Goal: Task Accomplishment & Management: Use online tool/utility

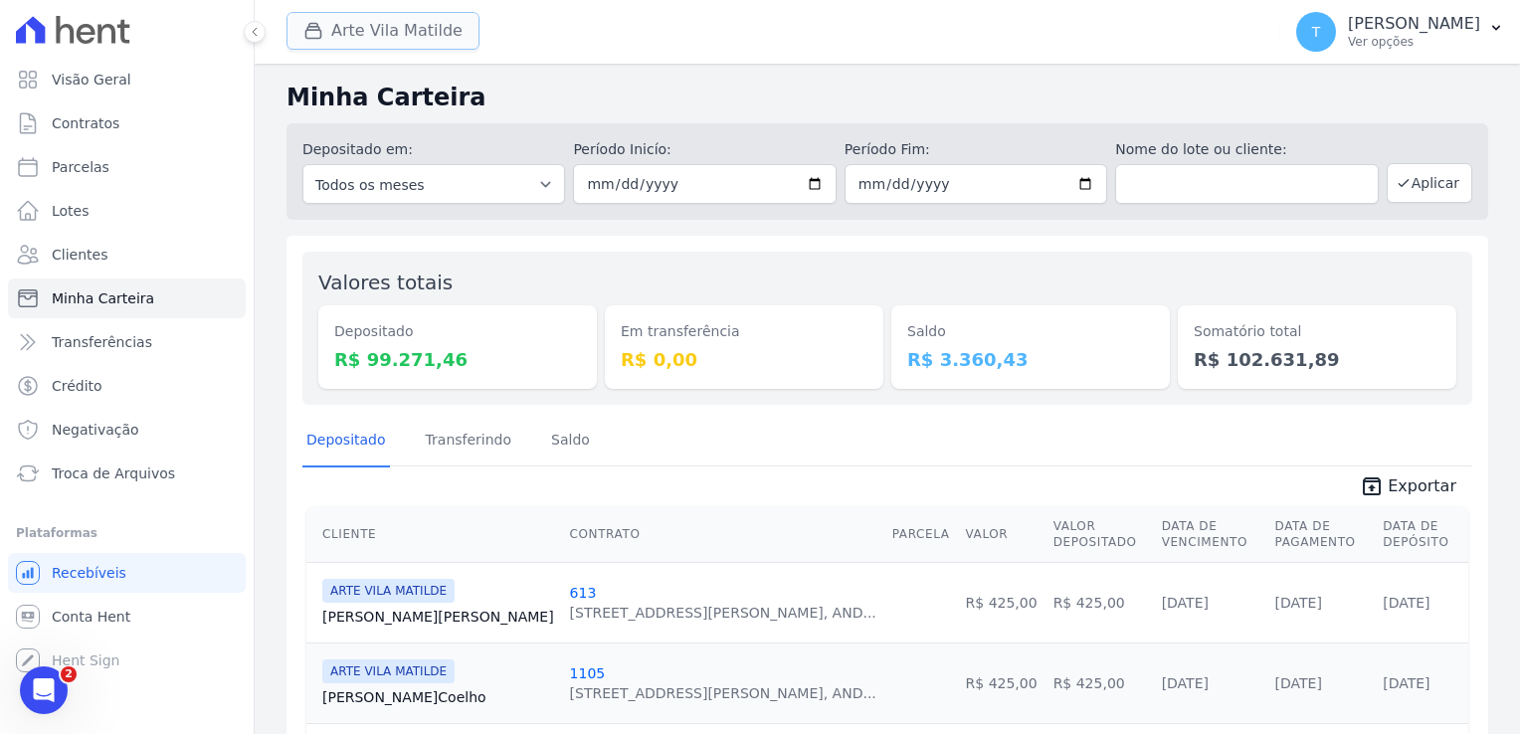
click at [404, 31] on button "Arte Vila Matilde" at bounding box center [383, 31] width 193 height 38
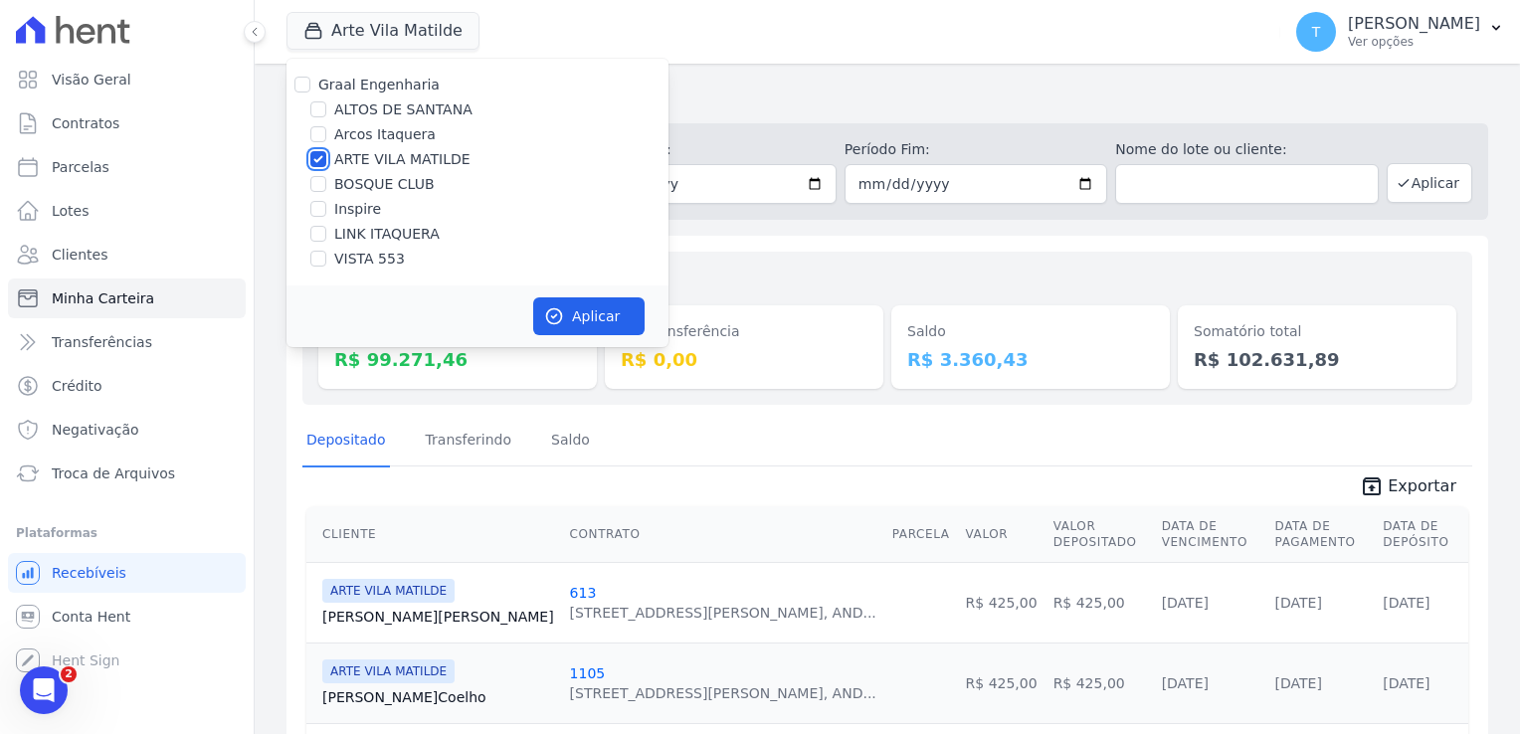
click at [317, 157] on input "ARTE VILA MATILDE" at bounding box center [318, 159] width 16 height 16
checkbox input "false"
click at [318, 112] on input "ALTOS DE SANTANA" at bounding box center [318, 109] width 16 height 16
checkbox input "true"
click at [581, 313] on button "Aplicar" at bounding box center [588, 316] width 111 height 38
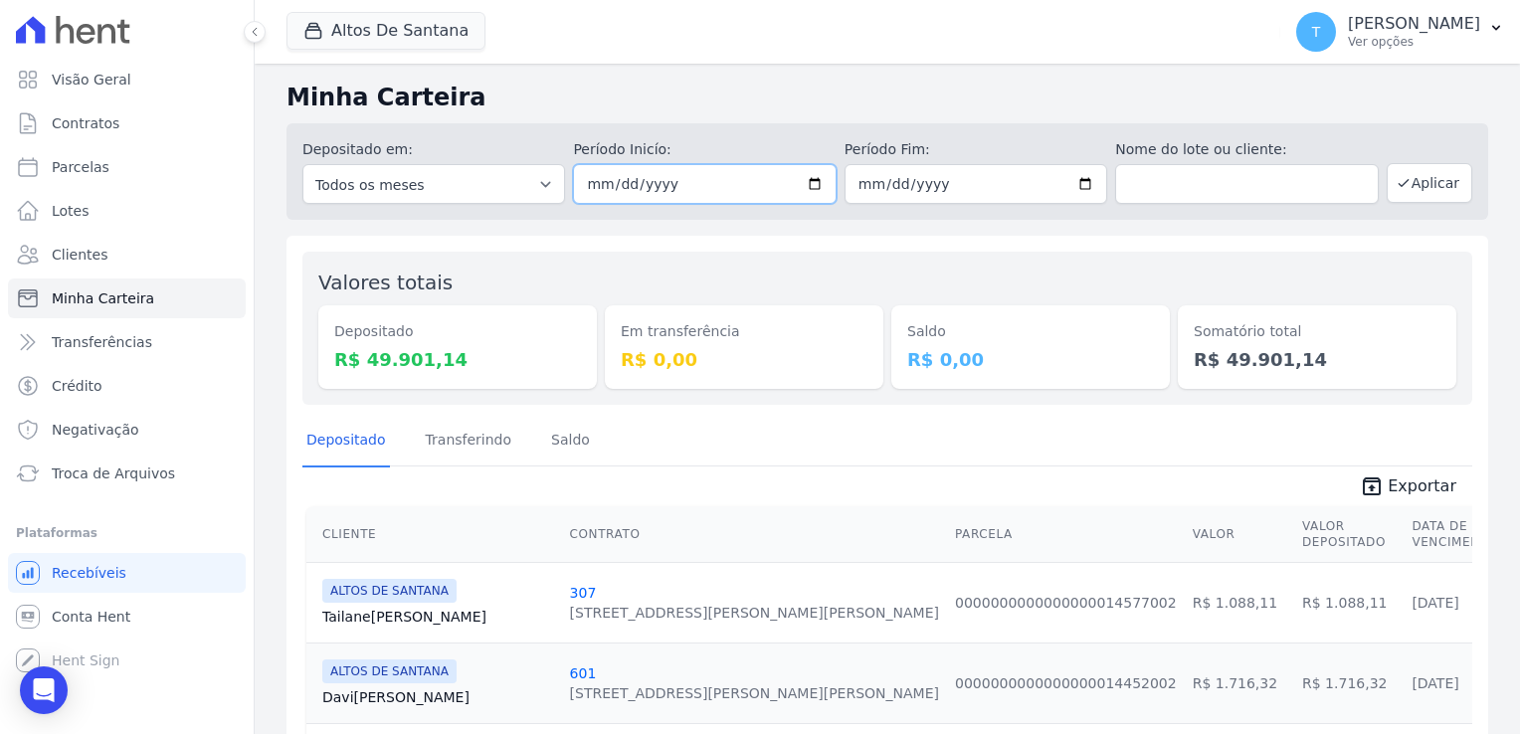
click at [811, 185] on input "2025-08-07" at bounding box center [704, 184] width 263 height 40
type input "[DATE]"
click at [1082, 189] on input "2025-08-11" at bounding box center [976, 184] width 263 height 40
type input "[DATE]"
click at [1399, 185] on icon "button" at bounding box center [1404, 183] width 16 height 16
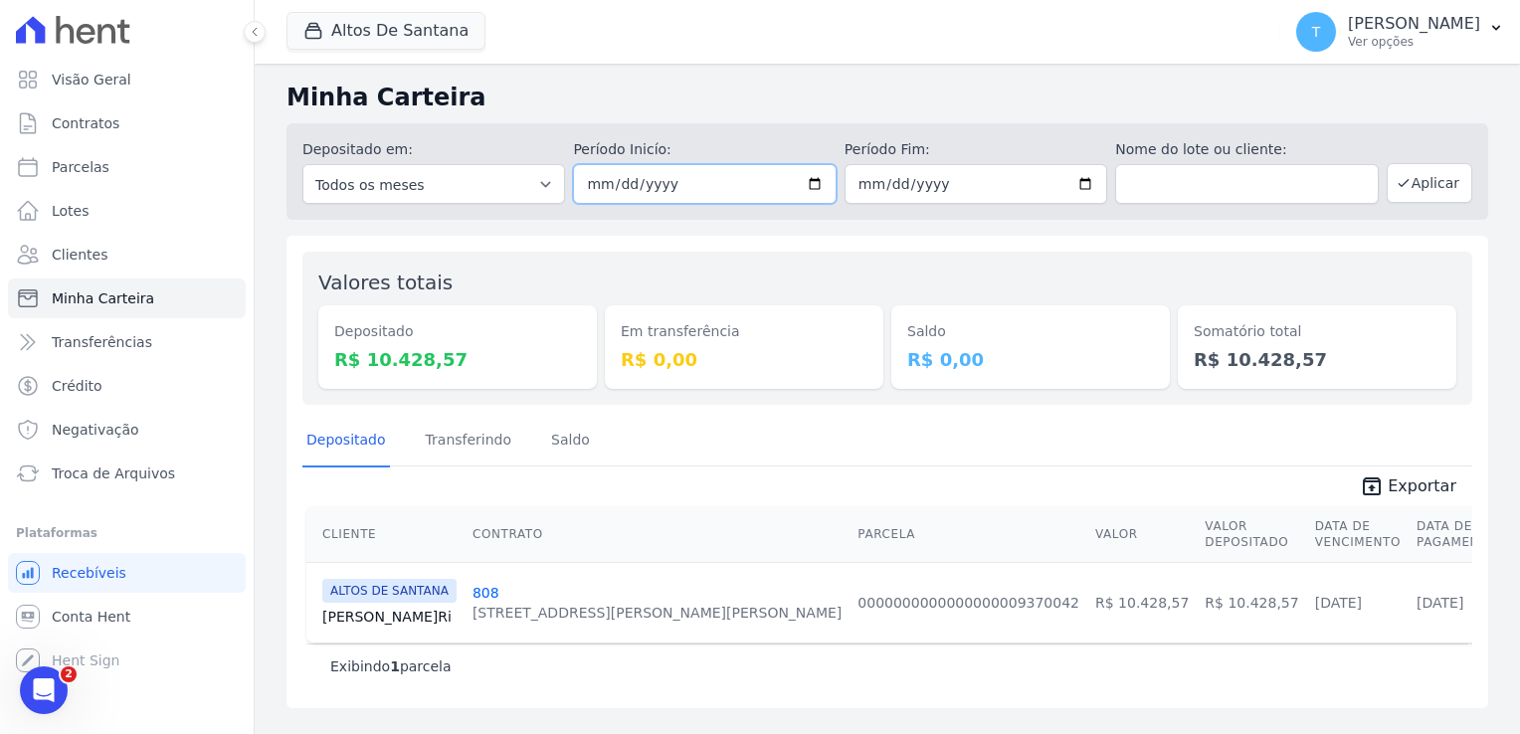
click at [812, 172] on input "2025-08-06" at bounding box center [704, 184] width 263 height 40
click at [816, 181] on input "2025-08-06" at bounding box center [704, 184] width 263 height 40
type input "2025-08-01"
click at [1429, 183] on button "Aplicar" at bounding box center [1430, 183] width 86 height 40
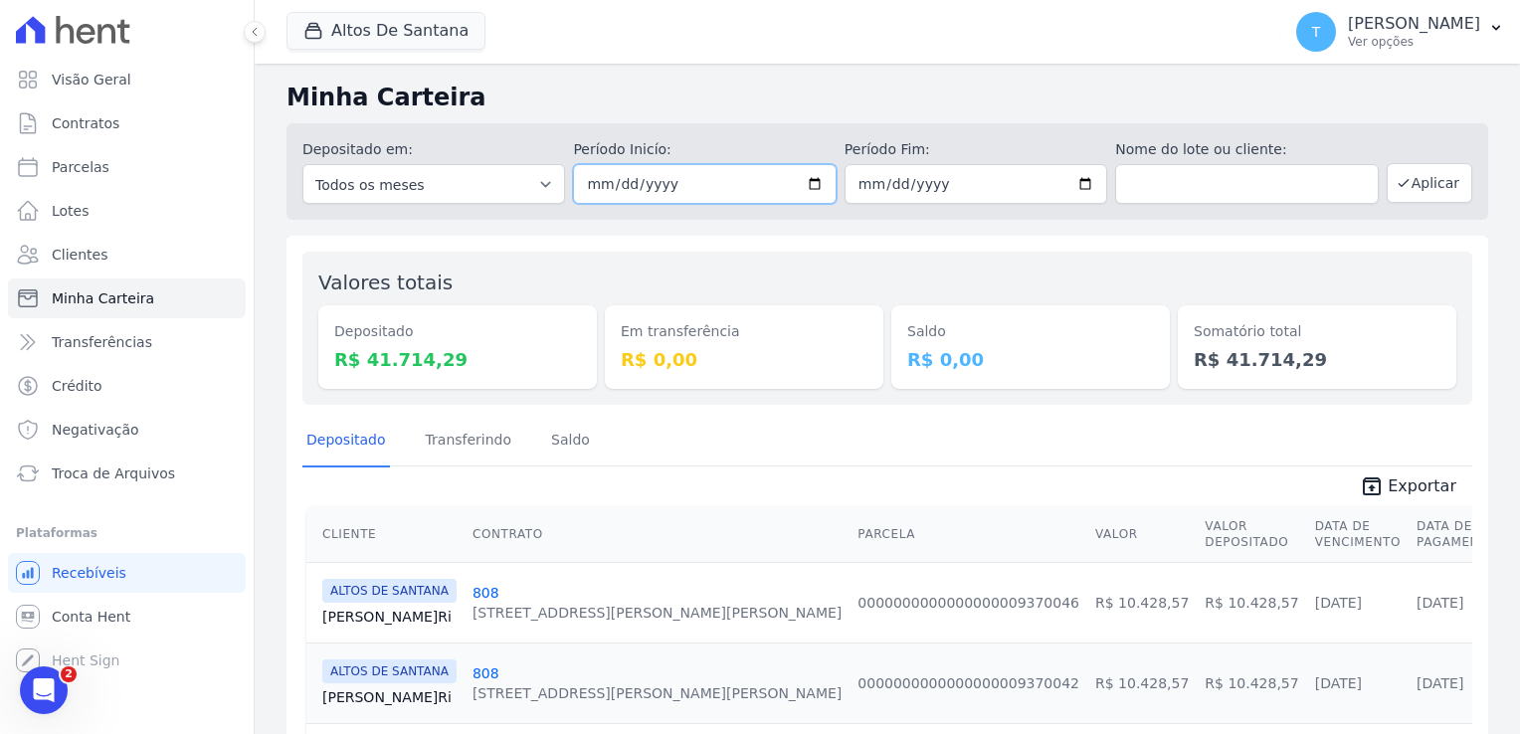
click at [815, 184] on input "2025-08-01" at bounding box center [704, 184] width 263 height 40
type input "[DATE]"
click at [1080, 185] on input "2025-08-06" at bounding box center [976, 184] width 263 height 40
type input "[DATE]"
click at [1414, 181] on button "Aplicar" at bounding box center [1430, 183] width 86 height 40
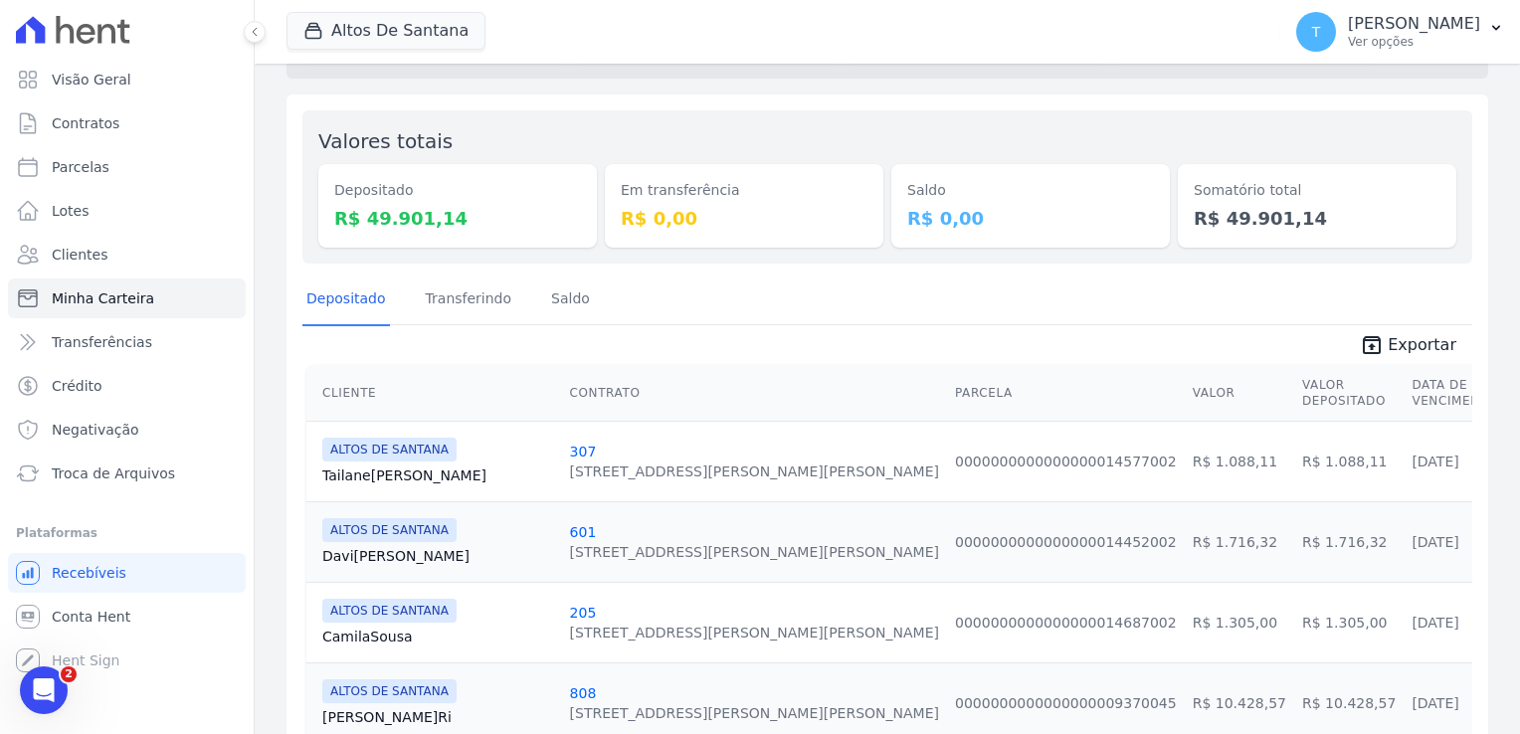
scroll to position [298, 0]
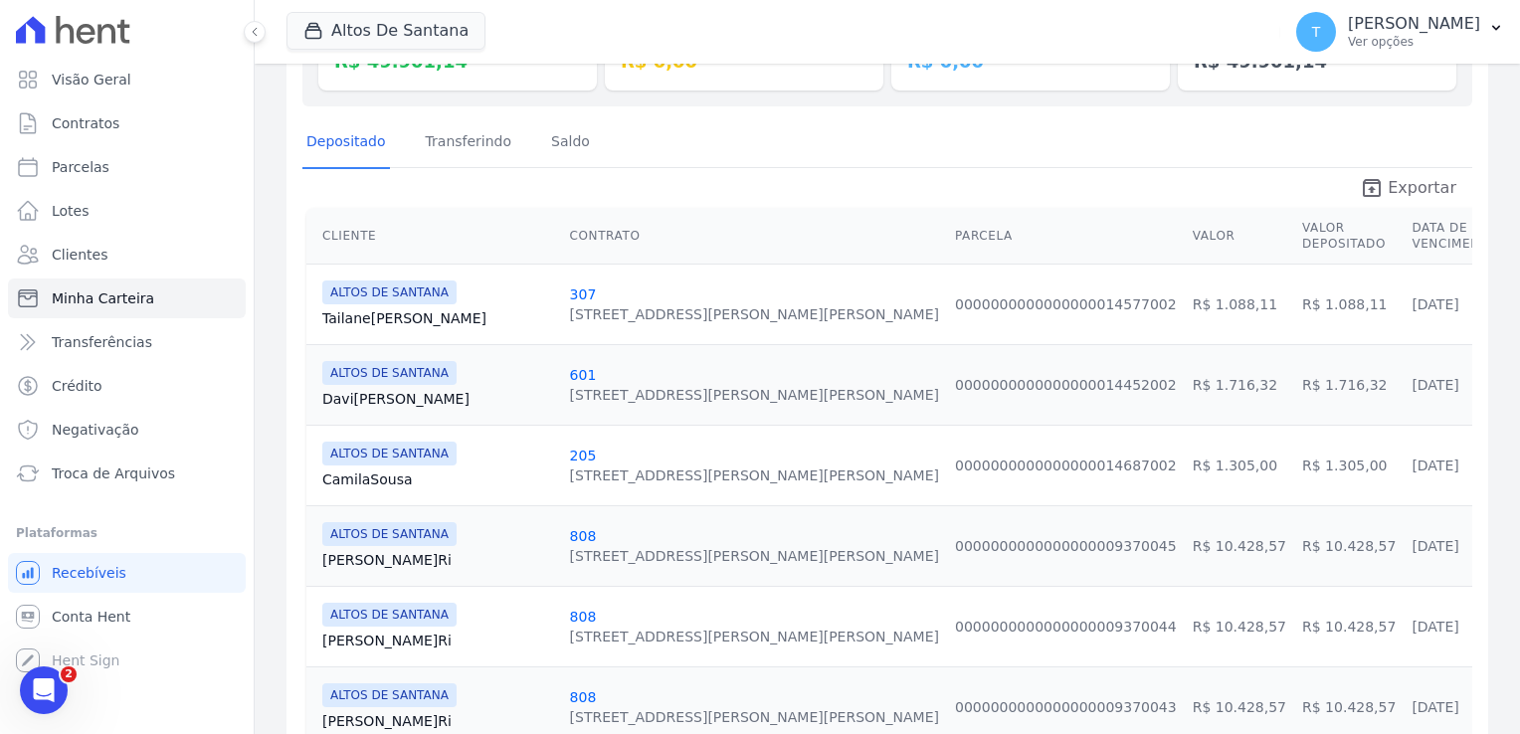
click at [1411, 189] on span "Exportar" at bounding box center [1422, 188] width 69 height 24
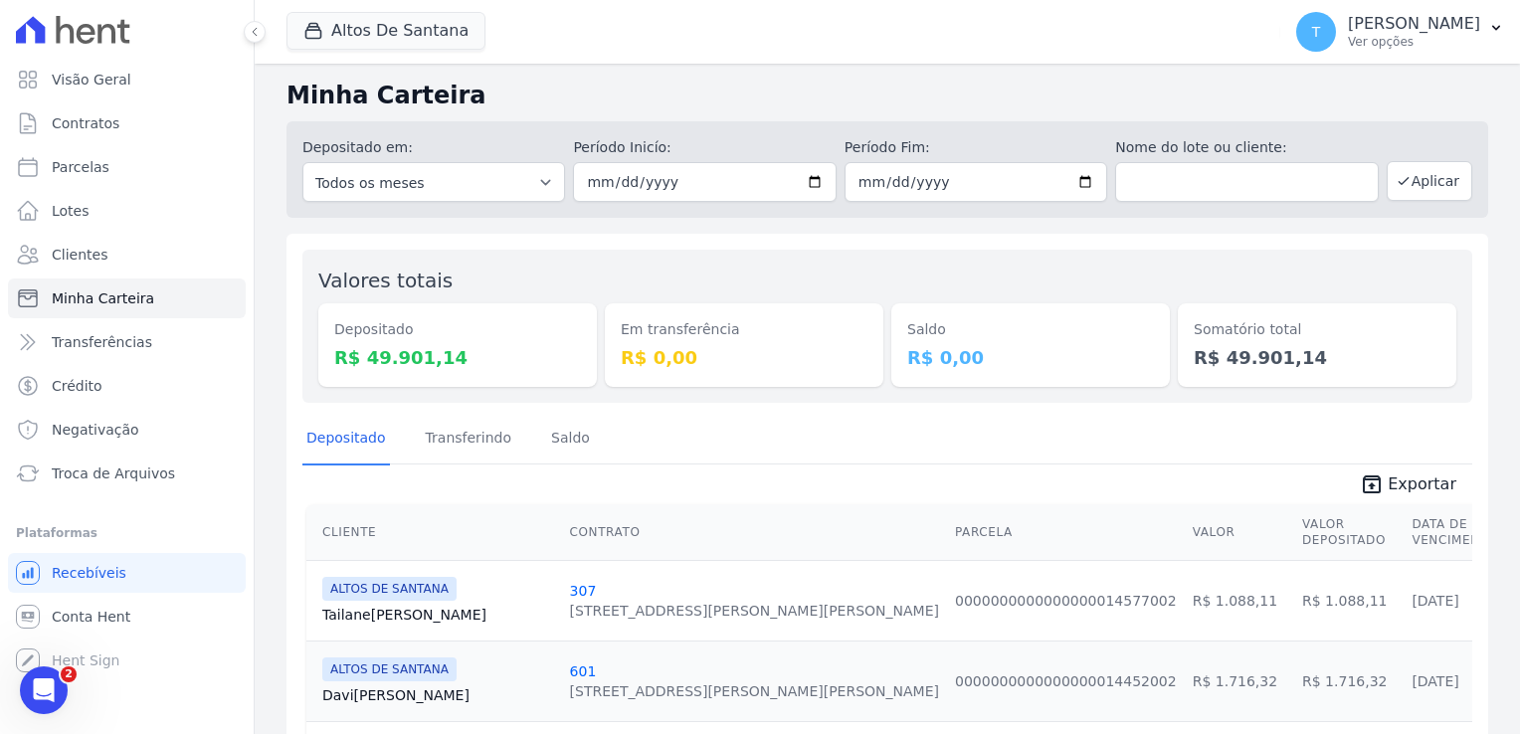
scroll to position [0, 0]
click at [411, 42] on button "Altos De Santana" at bounding box center [386, 31] width 199 height 38
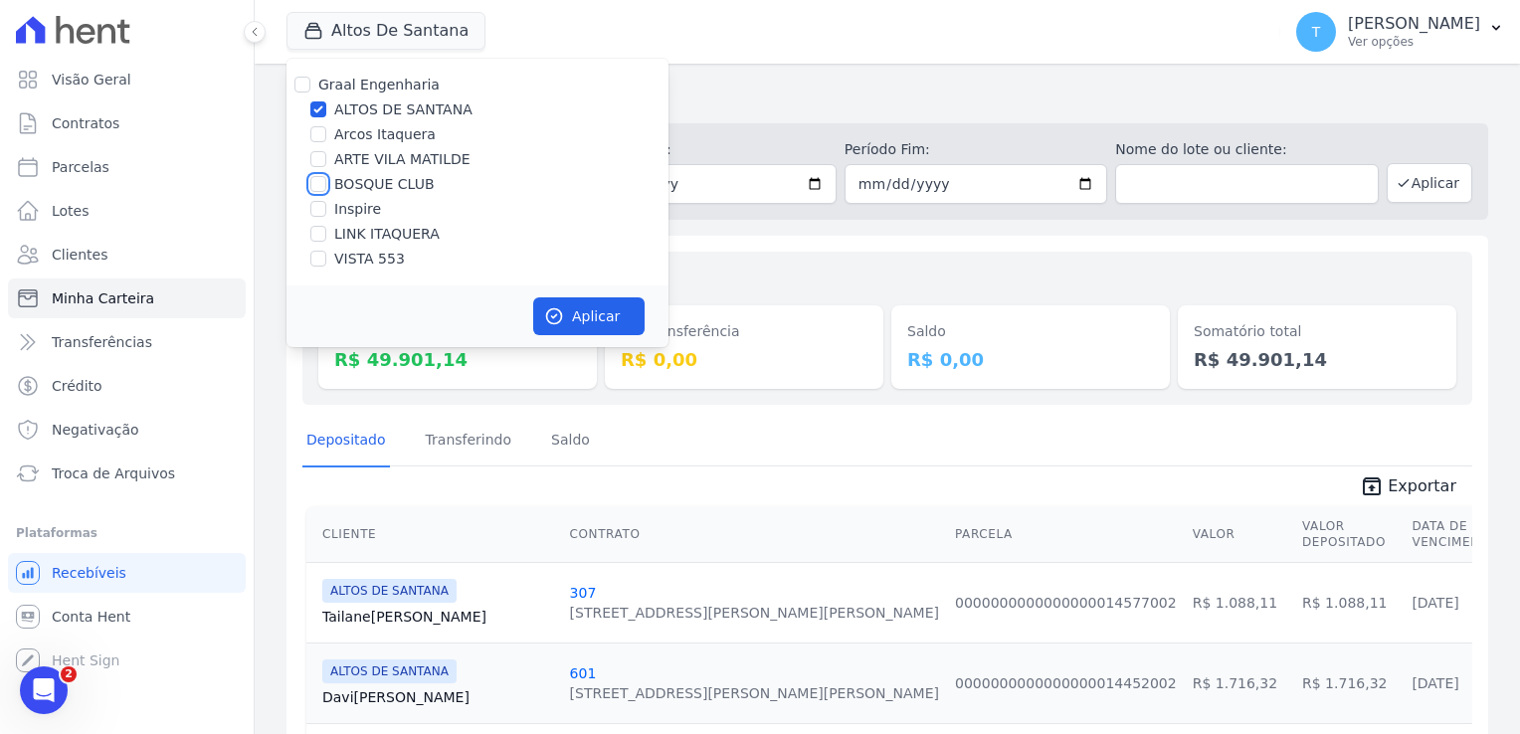
click at [322, 185] on input "BOSQUE CLUB" at bounding box center [318, 184] width 16 height 16
checkbox input "true"
click at [322, 105] on input "ALTOS DE SANTANA" at bounding box center [318, 109] width 16 height 16
checkbox input "false"
click at [595, 310] on button "Aplicar" at bounding box center [588, 316] width 111 height 38
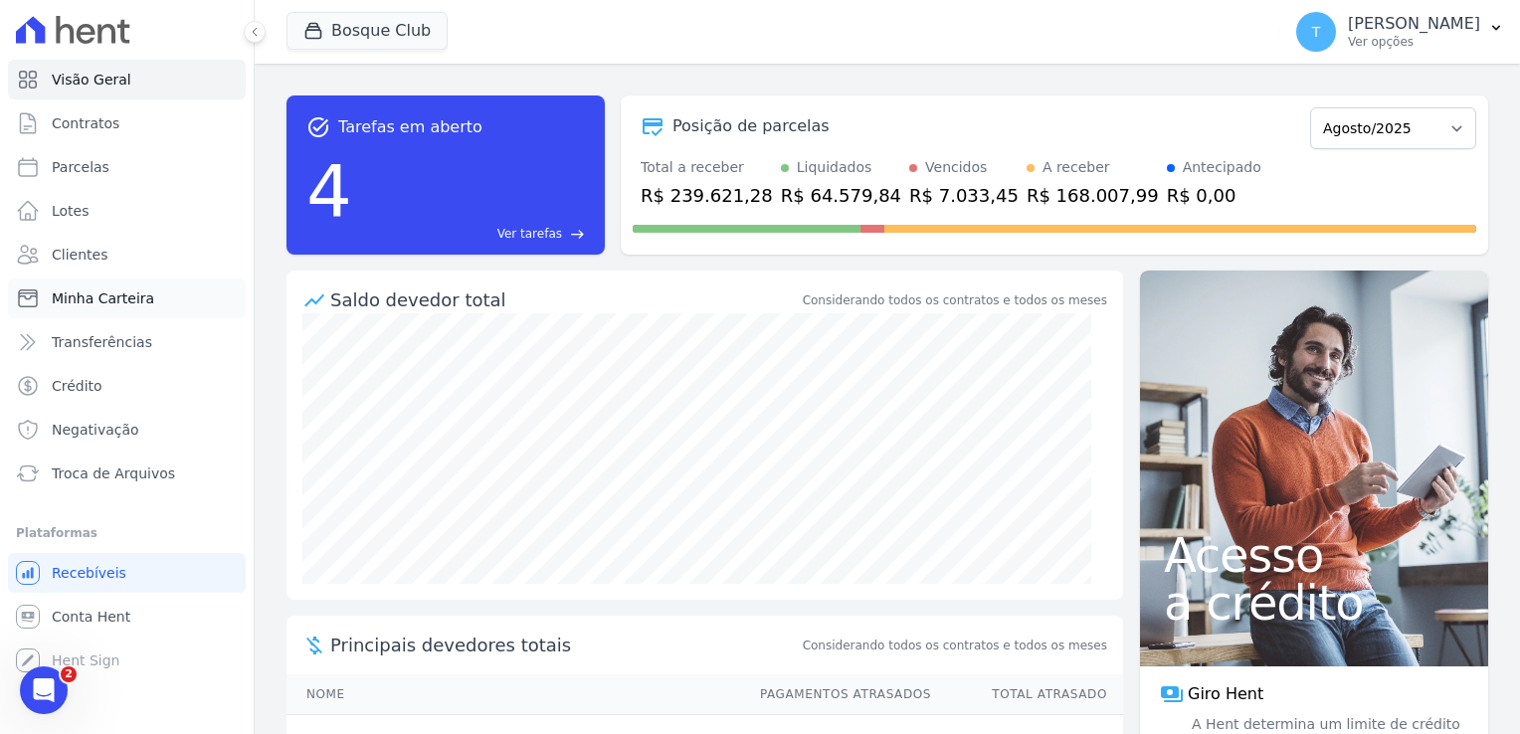
click at [108, 305] on span "Minha Carteira" at bounding box center [103, 299] width 102 height 20
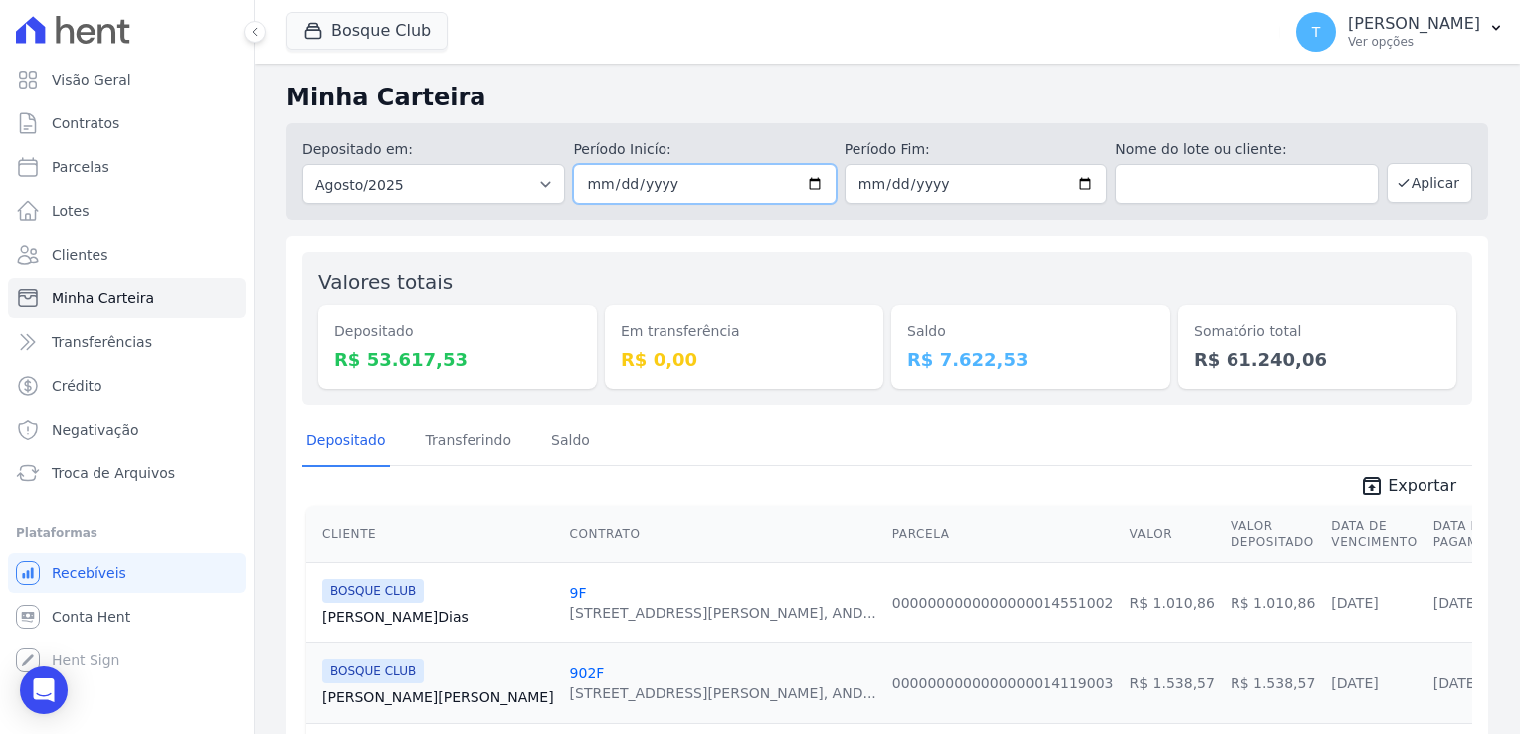
click at [811, 180] on input "[DATE]" at bounding box center [704, 184] width 263 height 40
type input "[DATE]"
click at [1081, 178] on input "2025-08-31" at bounding box center [976, 184] width 263 height 40
type input "[DATE]"
click at [812, 184] on input "[DATE]" at bounding box center [704, 184] width 263 height 40
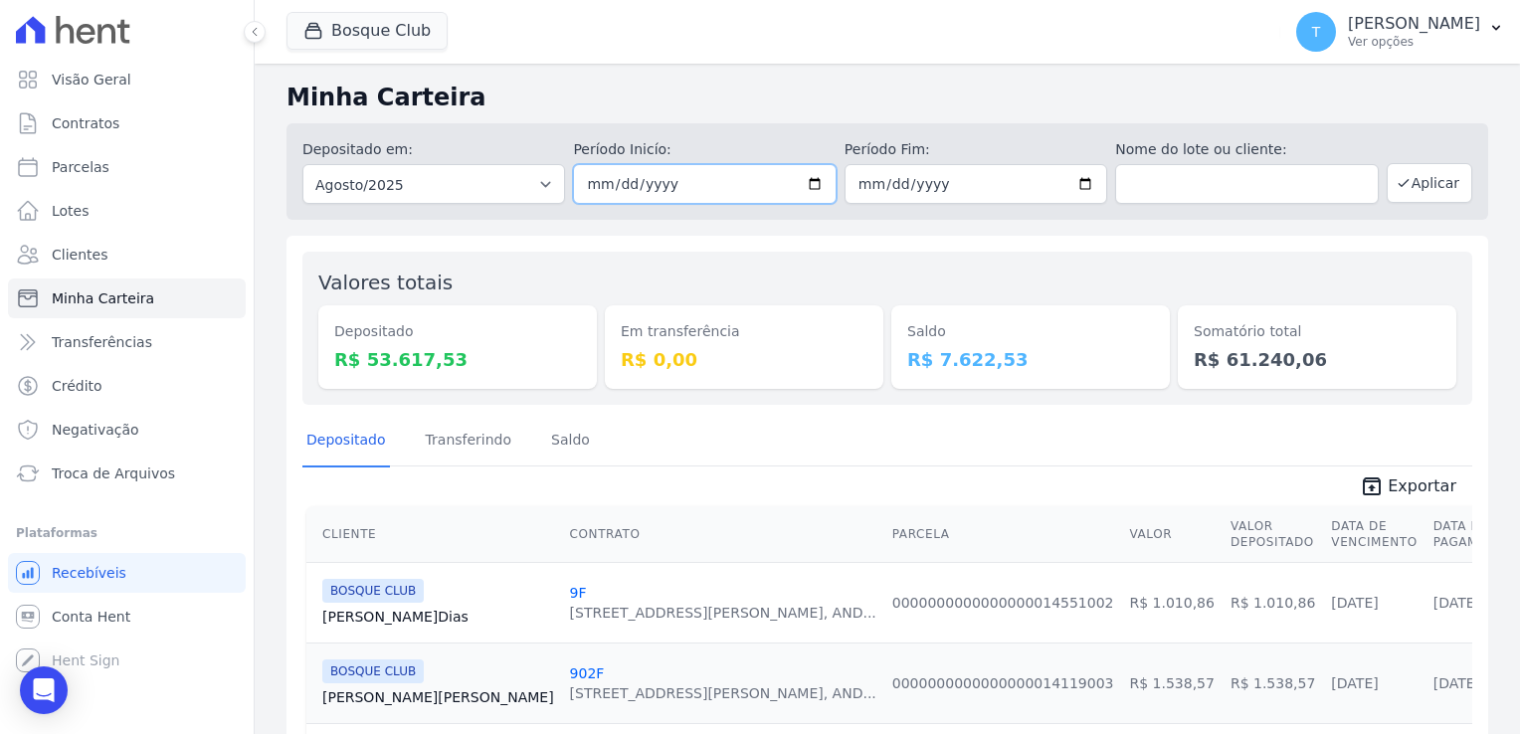
type input "[DATE]"
click at [1421, 181] on button "Aplicar" at bounding box center [1430, 183] width 86 height 40
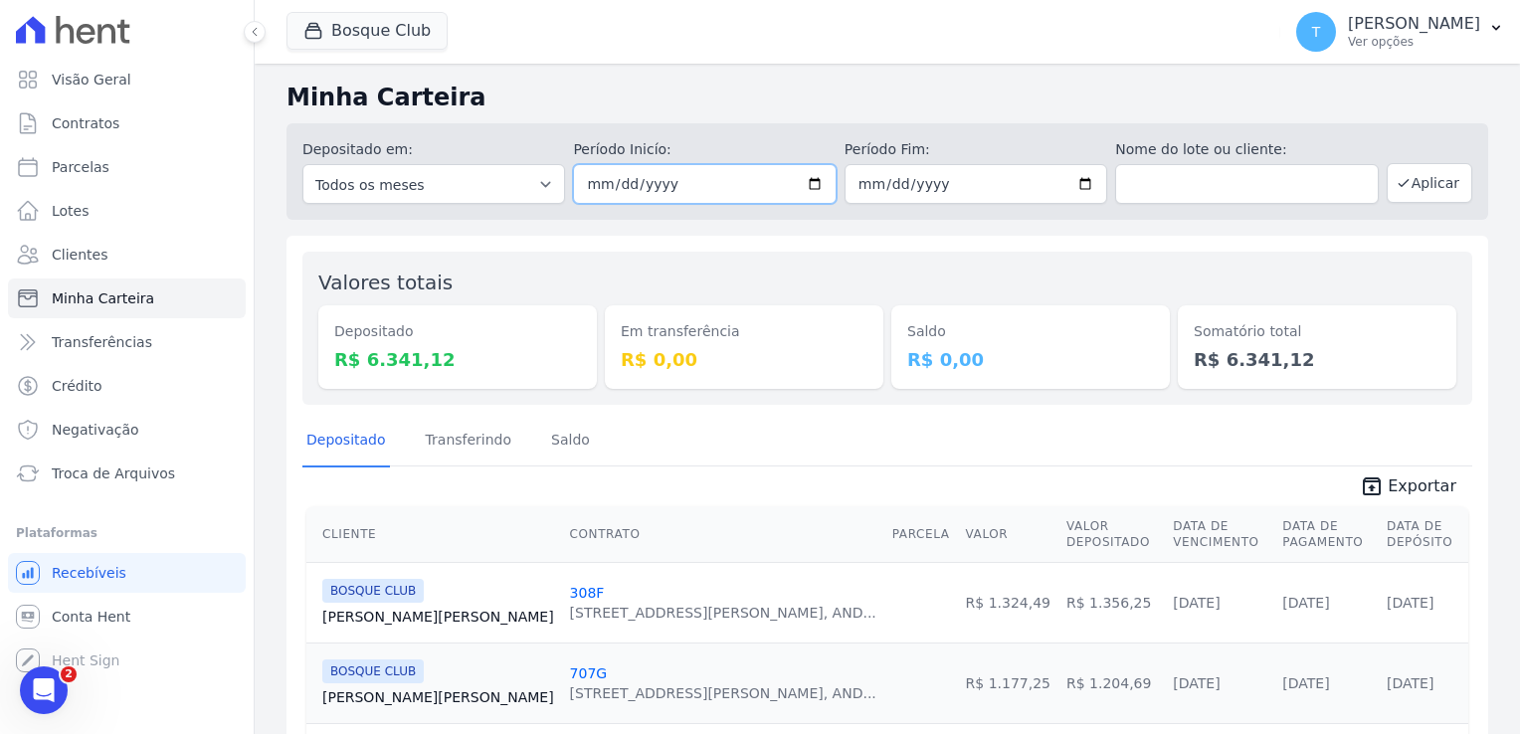
click at [818, 178] on input "[DATE]" at bounding box center [704, 184] width 263 height 40
type input "[DATE]"
click at [983, 178] on input "[DATE]" at bounding box center [976, 184] width 263 height 40
click at [1075, 180] on input "[DATE]" at bounding box center [976, 184] width 263 height 40
type input "[DATE]"
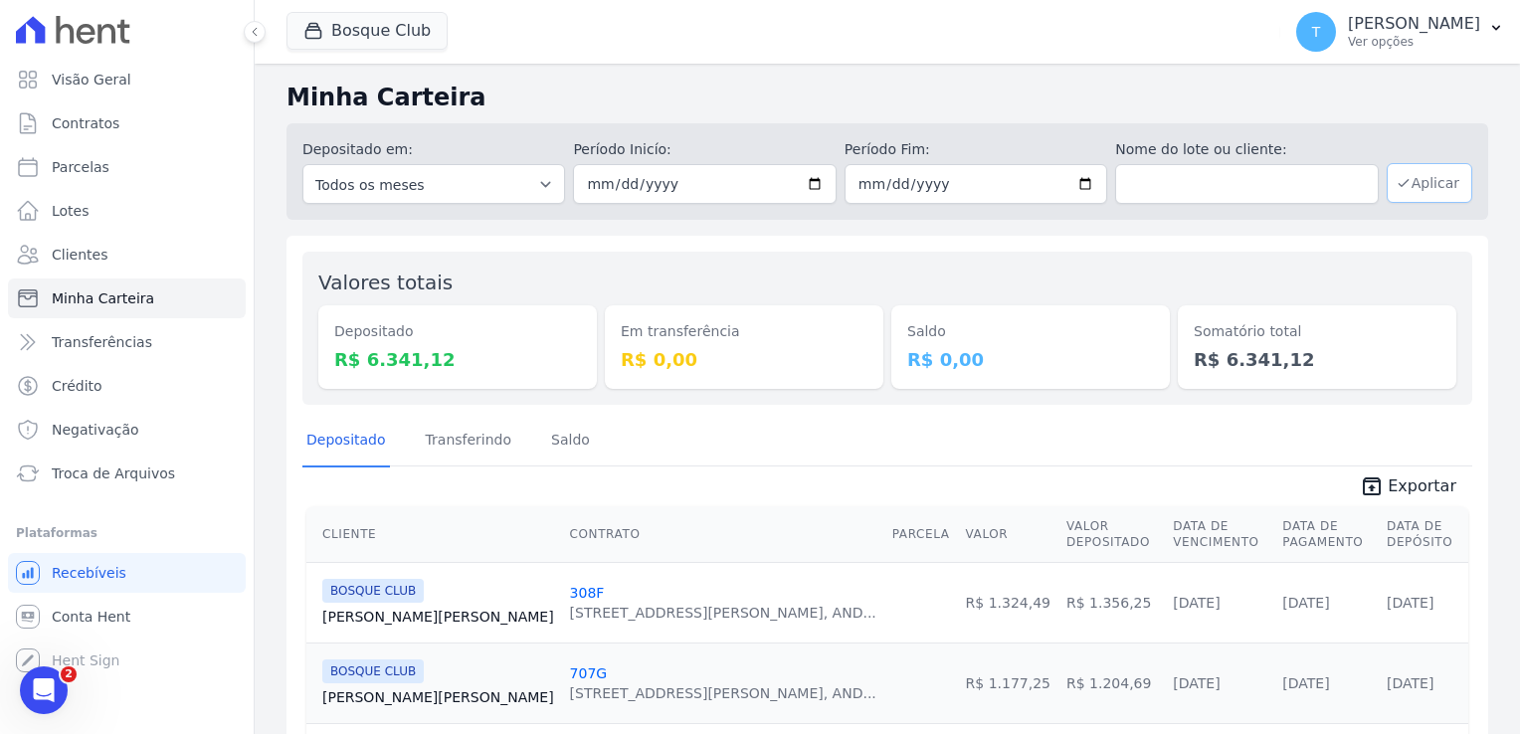
click at [1413, 173] on button "Aplicar" at bounding box center [1430, 183] width 86 height 40
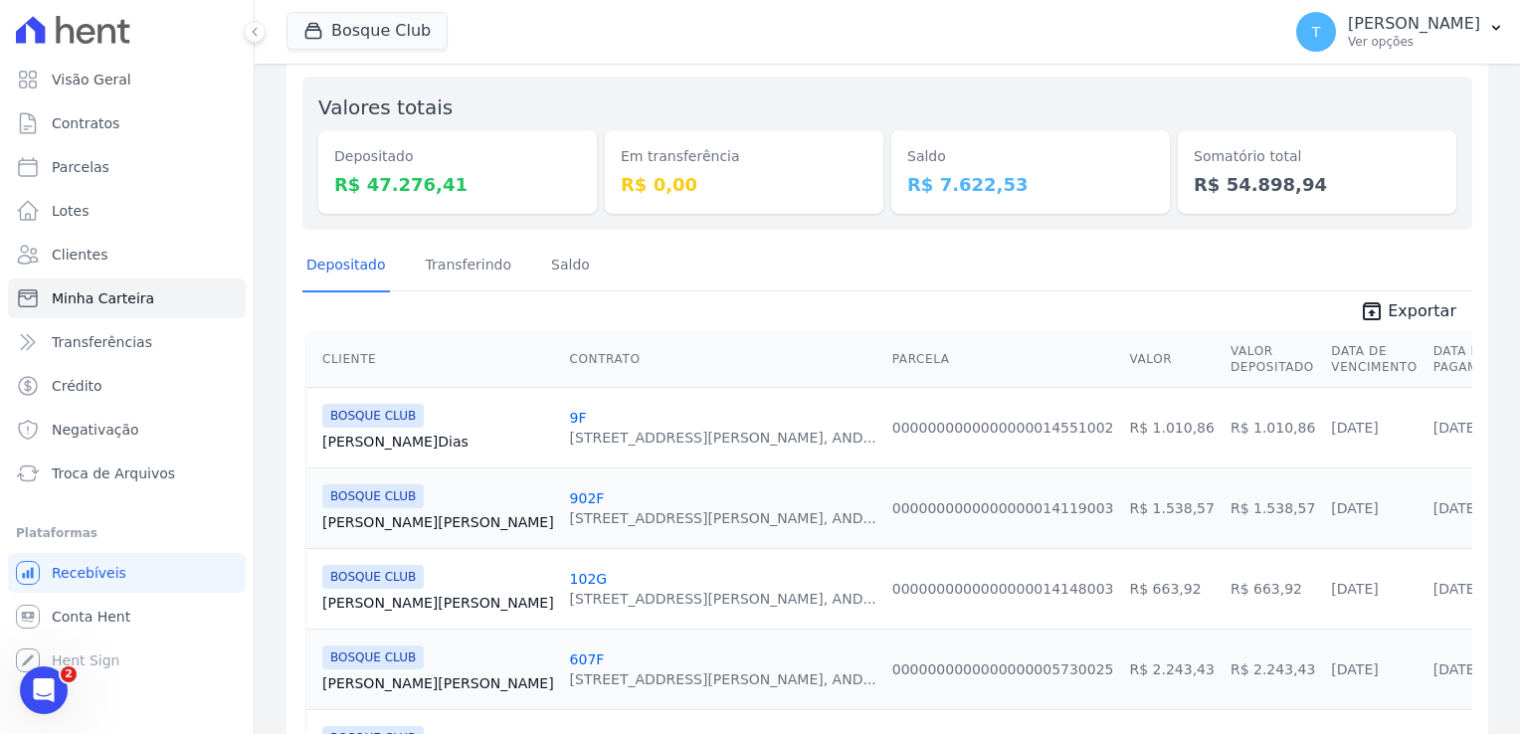
scroll to position [199, 0]
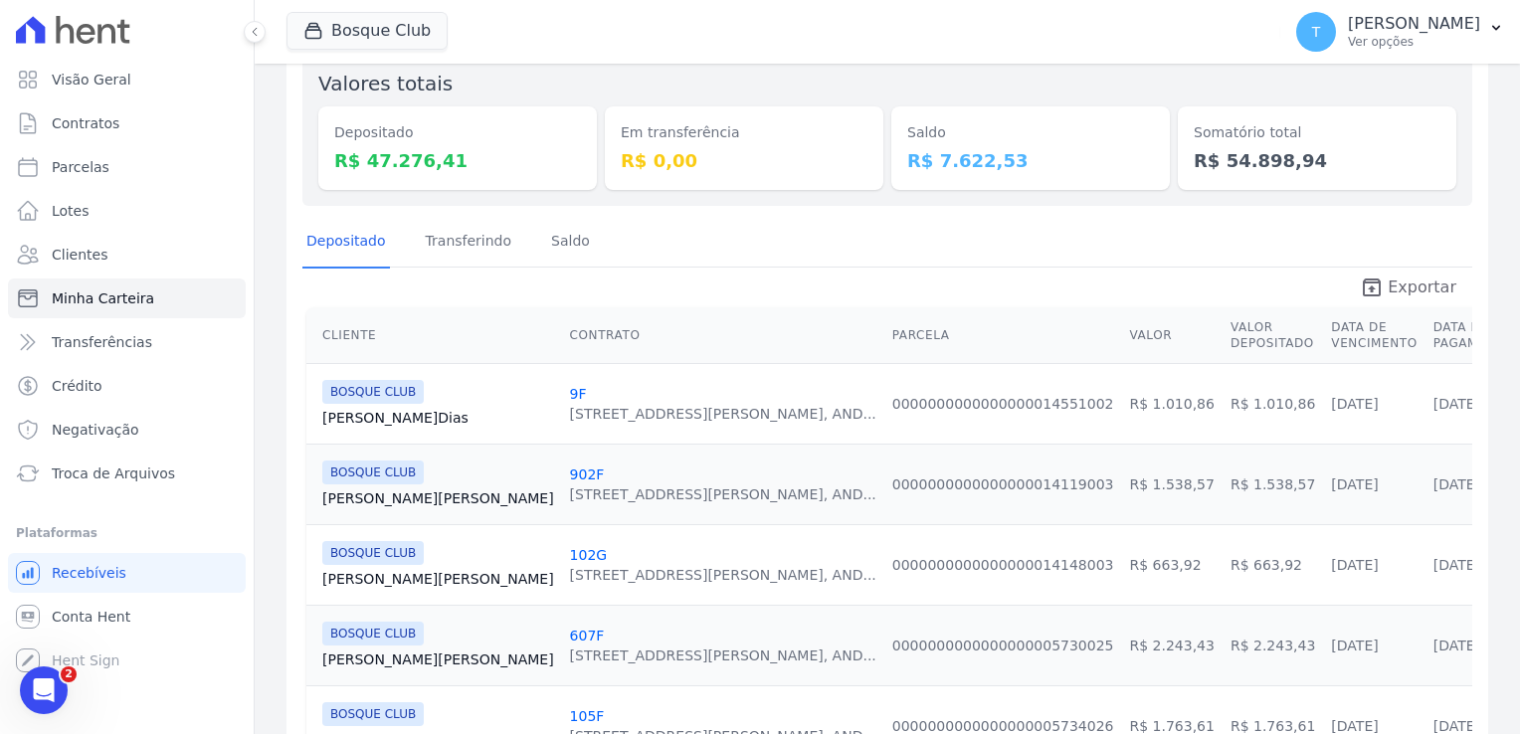
click at [1394, 285] on span "Exportar" at bounding box center [1422, 288] width 69 height 24
click at [406, 31] on button "Bosque Club" at bounding box center [367, 31] width 161 height 38
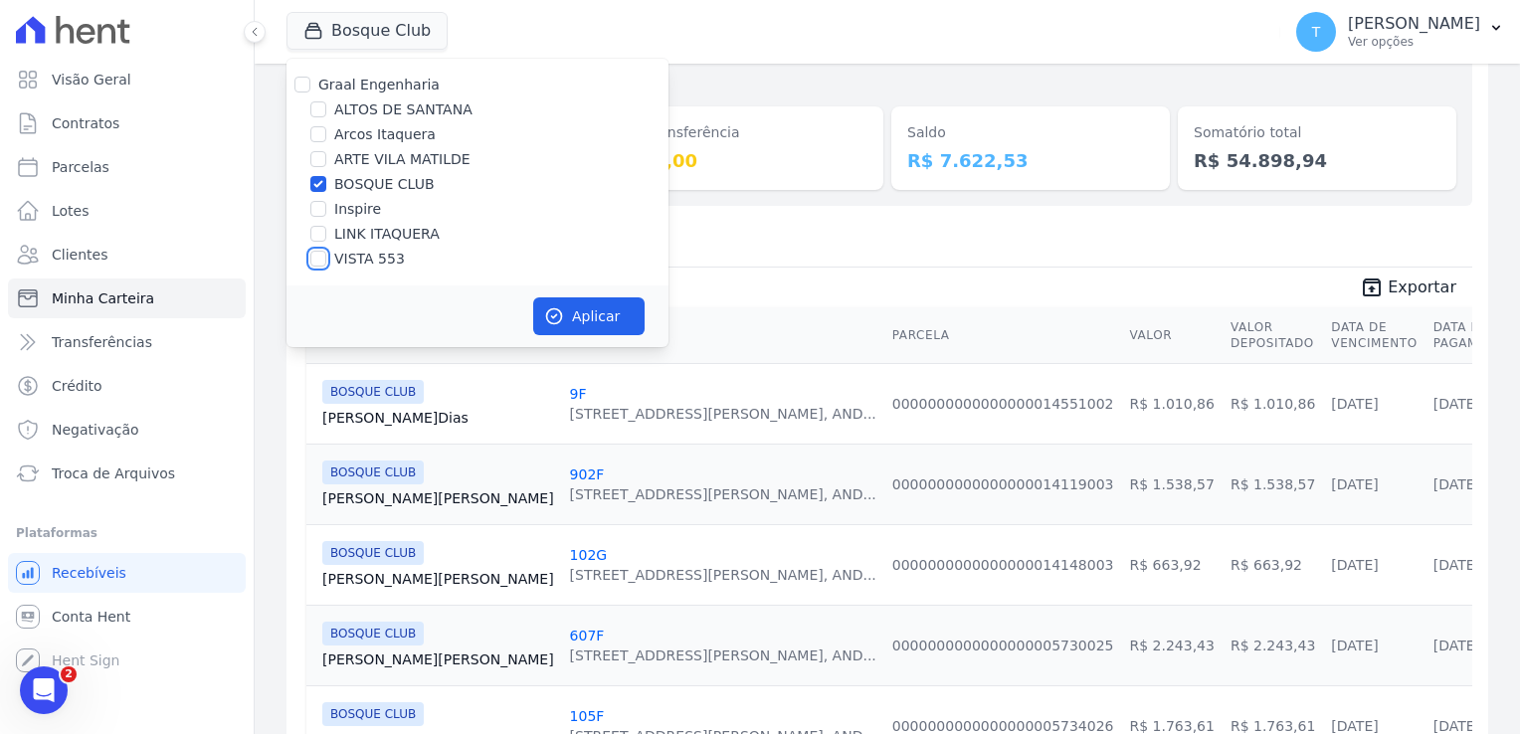
click at [318, 260] on input "VISTA 553" at bounding box center [318, 259] width 16 height 16
checkbox input "true"
click at [317, 189] on input "BOSQUE CLUB" at bounding box center [318, 184] width 16 height 16
checkbox input "false"
click at [572, 322] on button "Aplicar" at bounding box center [588, 316] width 111 height 38
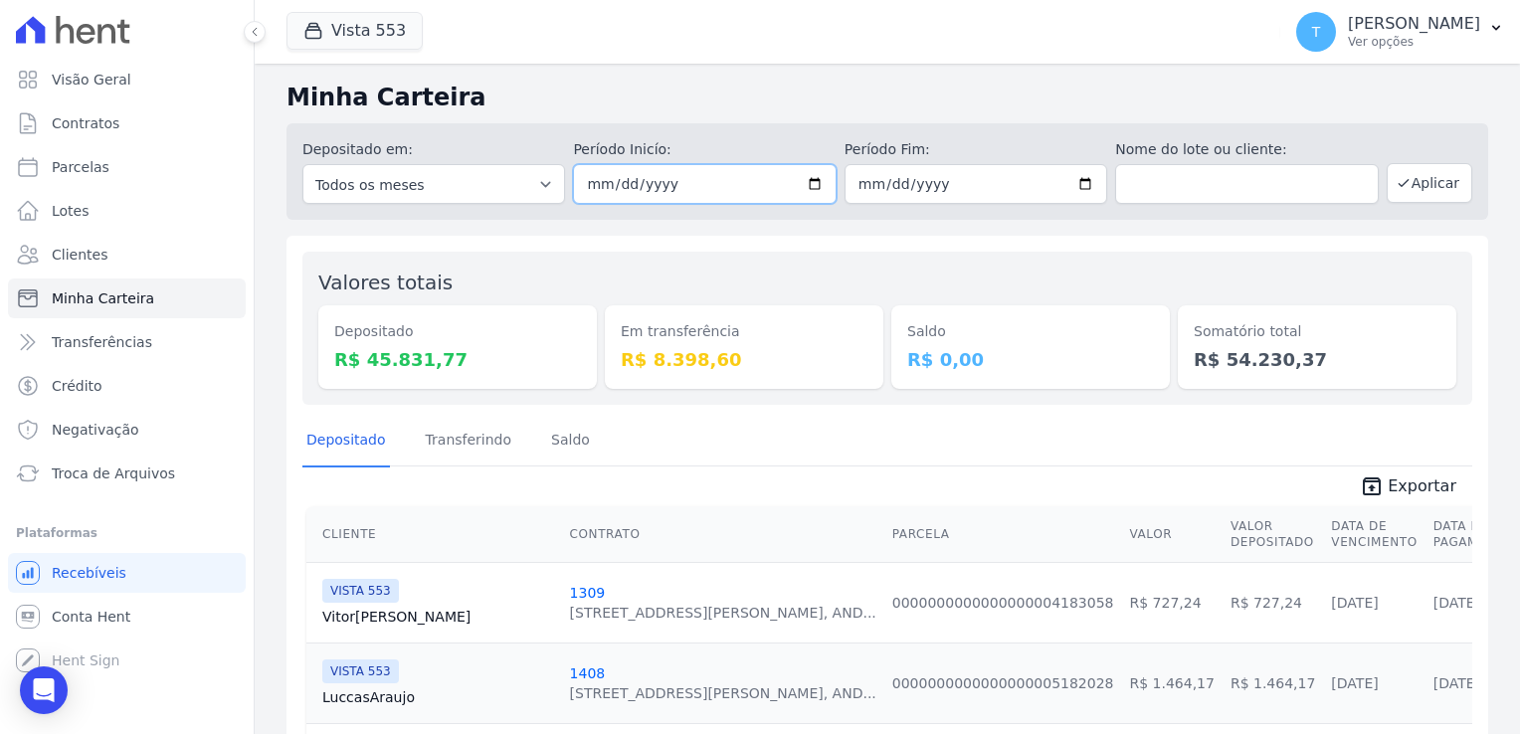
click at [809, 183] on input "2025-08-07" at bounding box center [704, 184] width 263 height 40
type input "[DATE]"
click at [1082, 186] on input "[DATE]" at bounding box center [976, 184] width 263 height 40
type input "2025-08-06"
click at [1410, 190] on button "Aplicar" at bounding box center [1430, 183] width 86 height 40
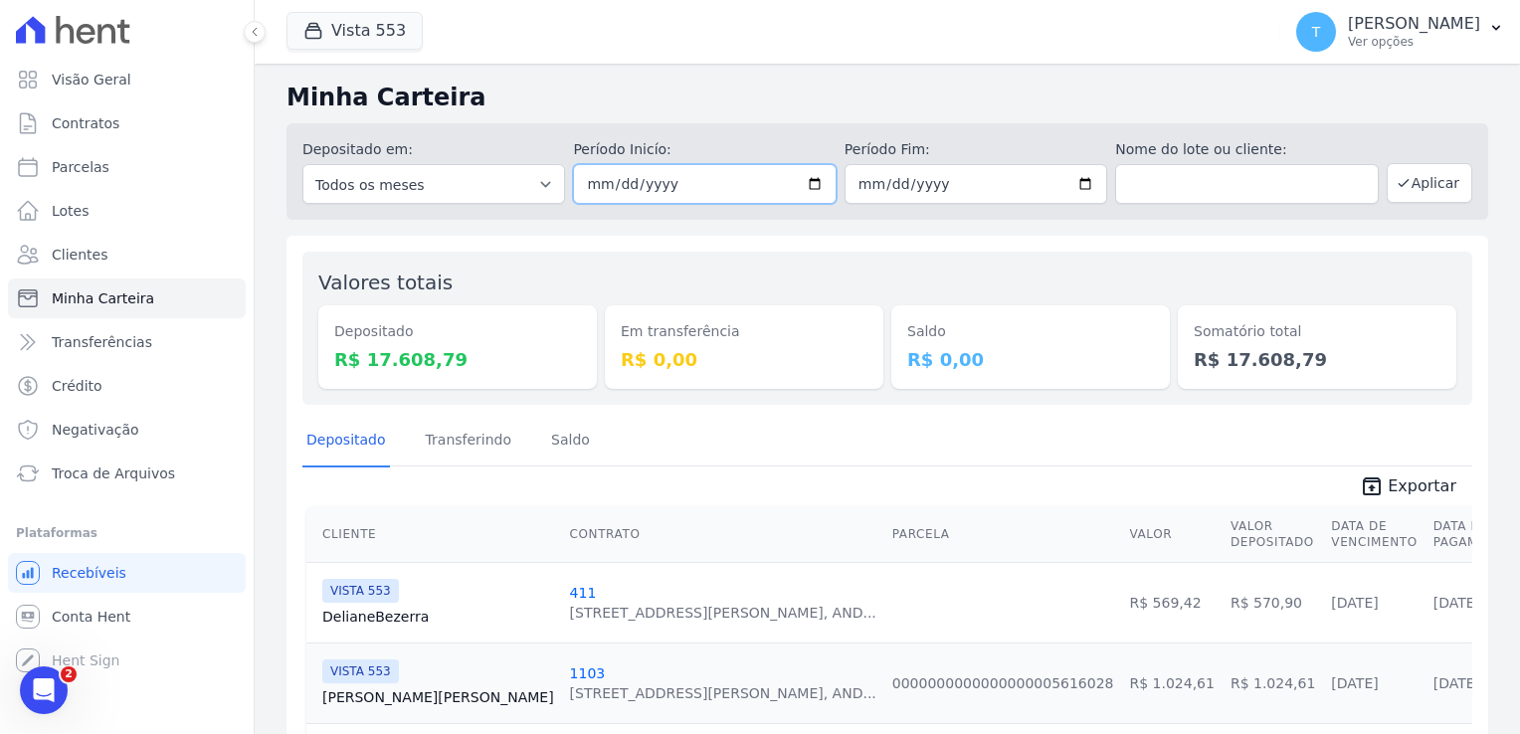
click at [814, 186] on input "[DATE]" at bounding box center [704, 184] width 263 height 40
type input "2025-08-07"
click at [1069, 181] on input "2025-08-06" at bounding box center [976, 184] width 263 height 40
type input "[DATE]"
click at [1402, 189] on button "Aplicar" at bounding box center [1430, 183] width 86 height 40
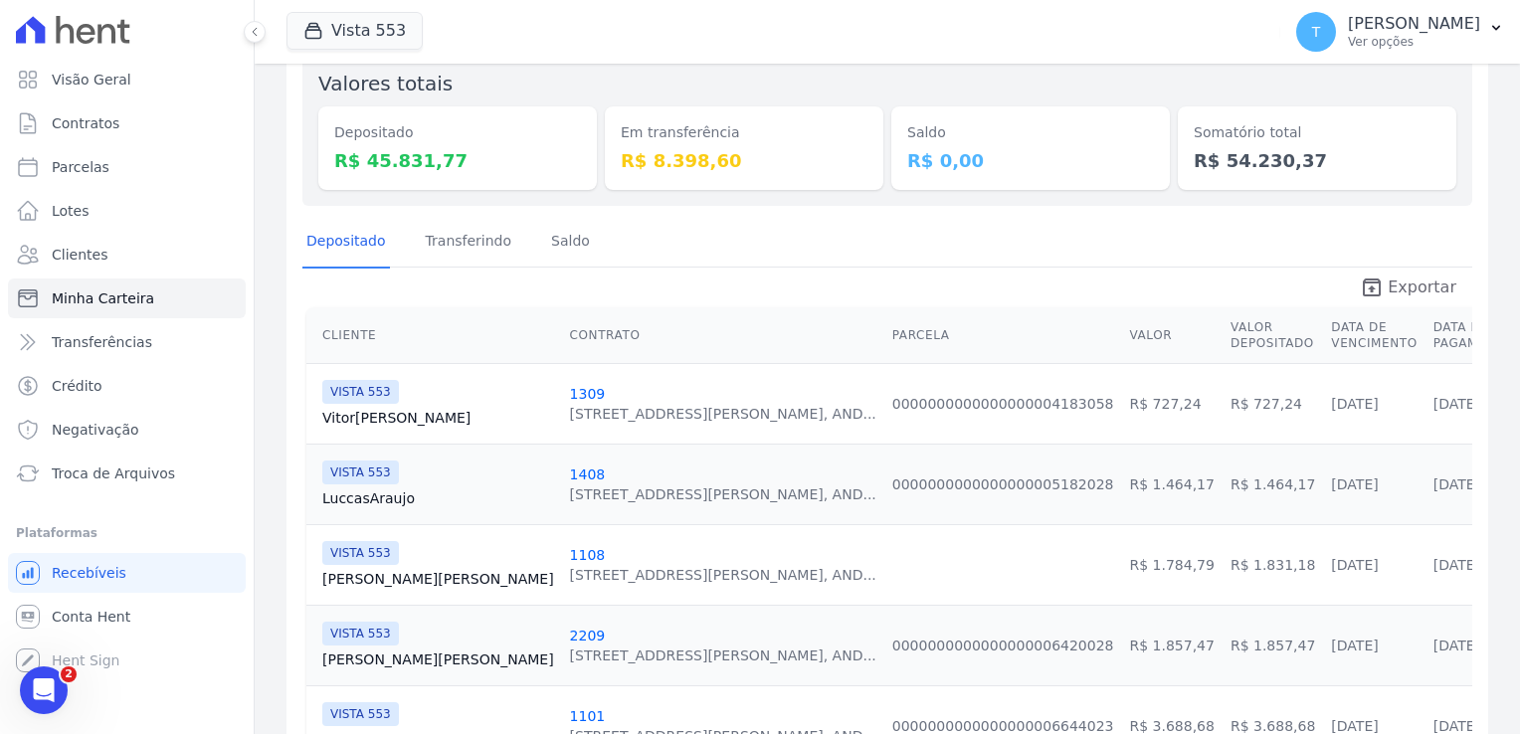
click at [1378, 291] on icon "unarchive" at bounding box center [1372, 288] width 24 height 24
click at [934, 53] on div "Vista 553 Graal Engenharia ALTOS DE SANTANA Arcos Itaquera ARTE VILA MATILDE BO…" at bounding box center [780, 32] width 986 height 66
click at [96, 159] on span "Parcelas" at bounding box center [81, 167] width 58 height 20
select select
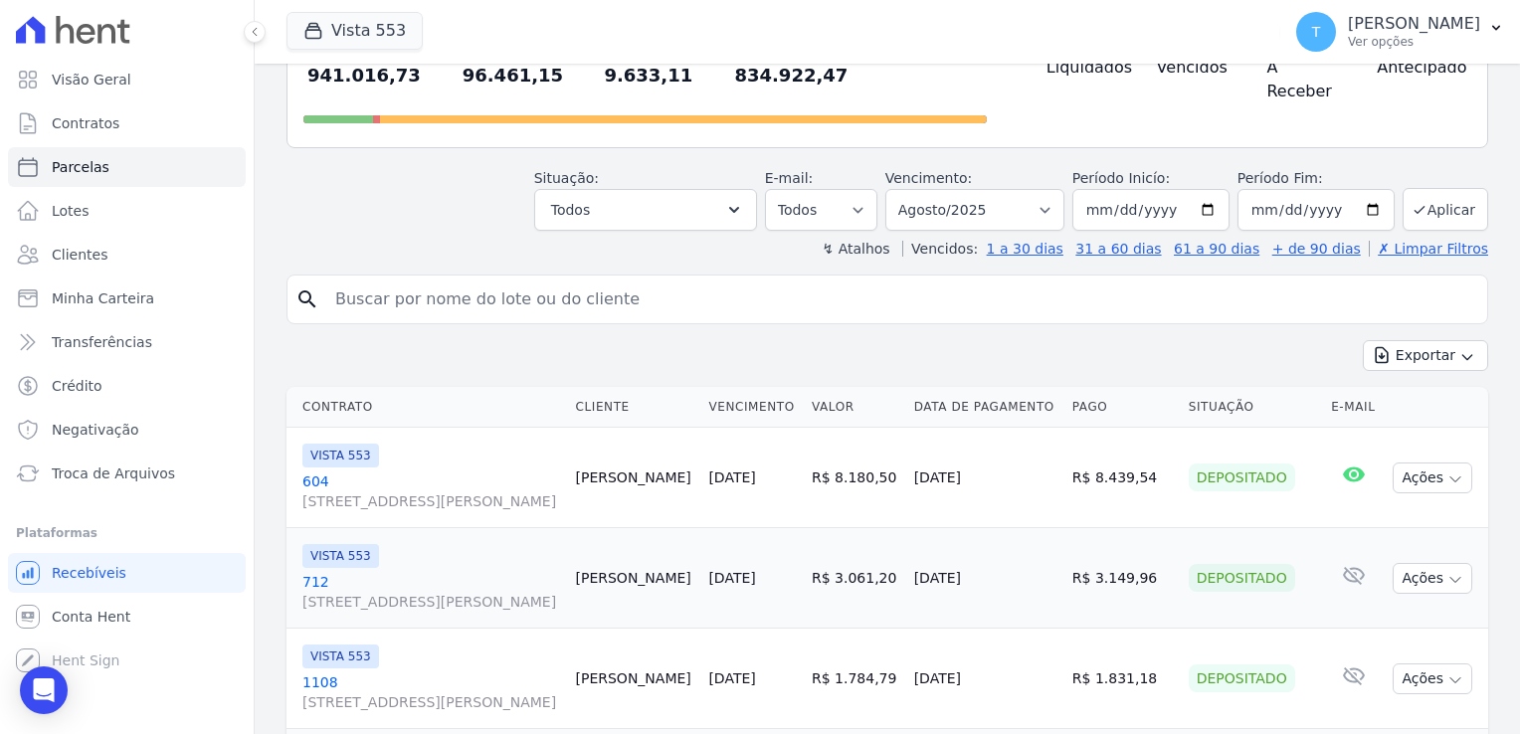
scroll to position [199, 0]
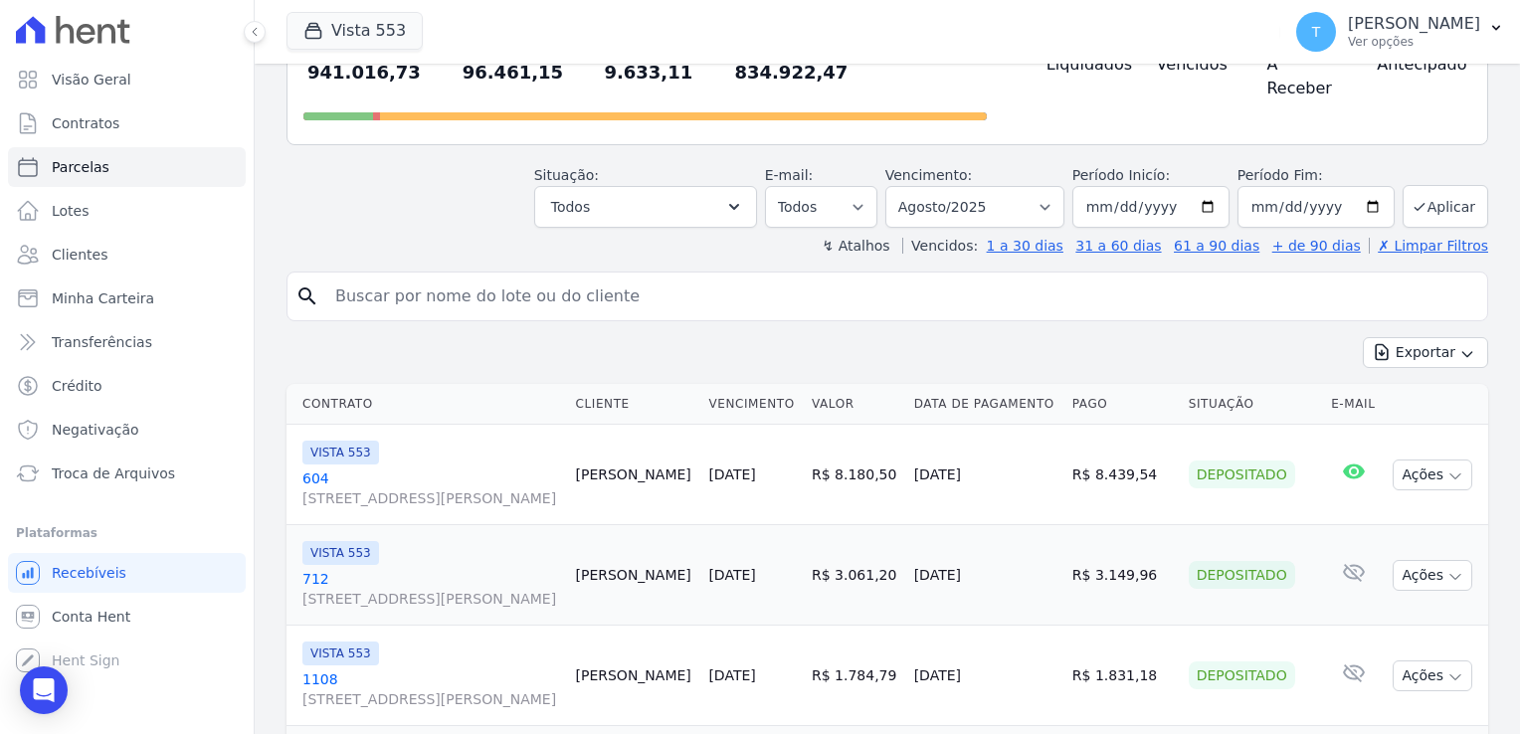
click at [383, 277] on input "search" at bounding box center [901, 297] width 1156 height 40
paste input "[DEMOGRAPHIC_DATA] [PERSON_NAME]"
type input "[DEMOGRAPHIC_DATA] [PERSON_NAME]"
click at [1360, 186] on input "[DATE]" at bounding box center [1316, 207] width 157 height 42
type input "2025-09-30"
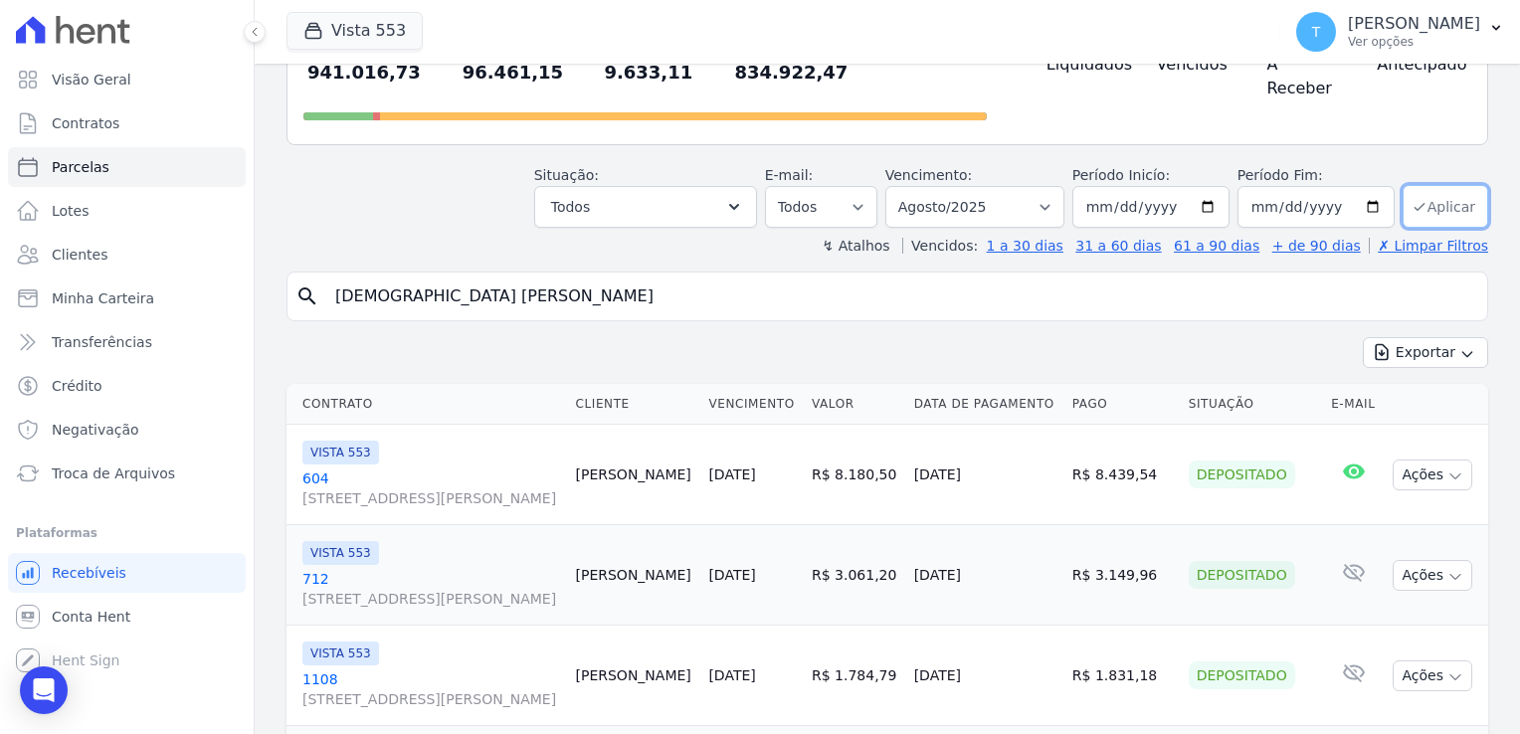
click at [1417, 185] on button "Aplicar" at bounding box center [1446, 206] width 86 height 43
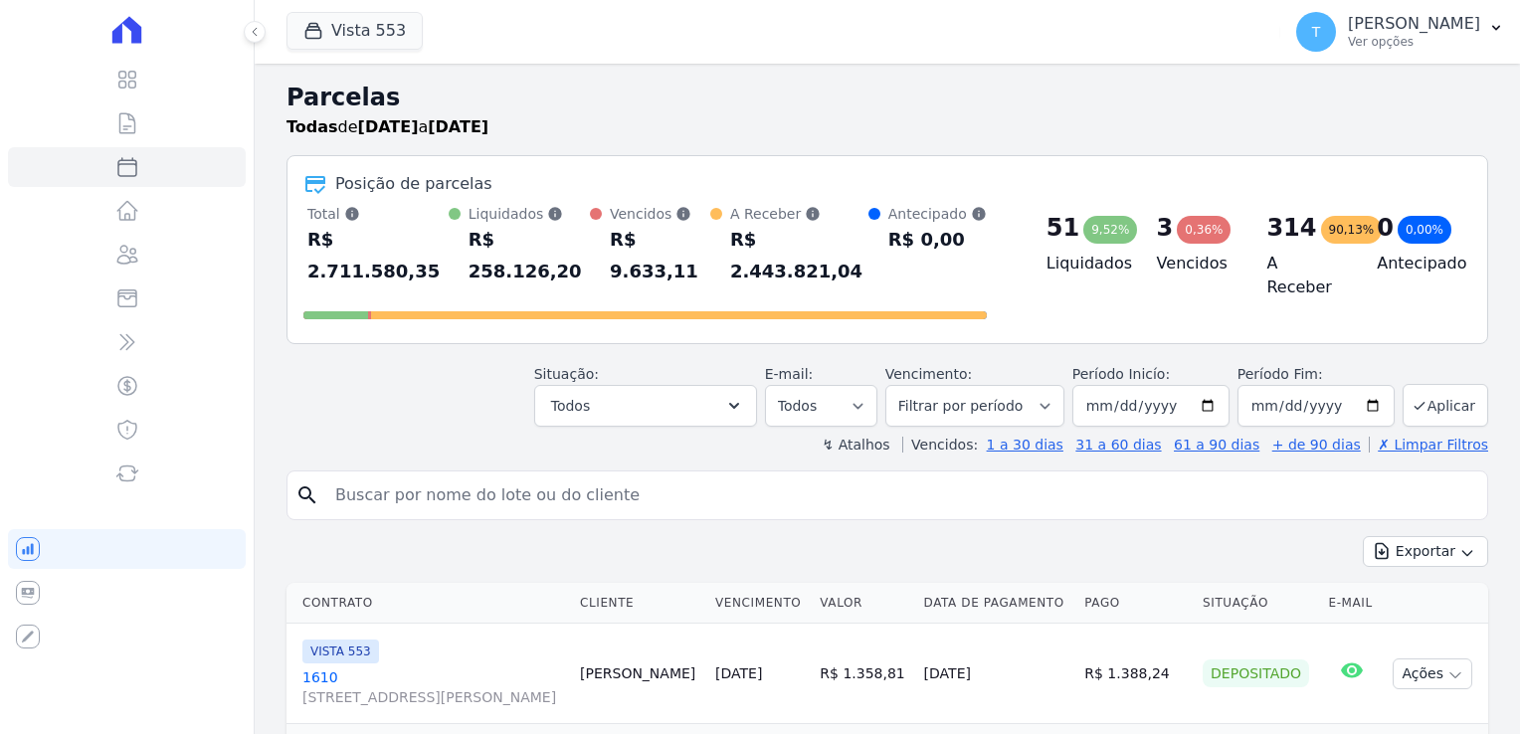
select select
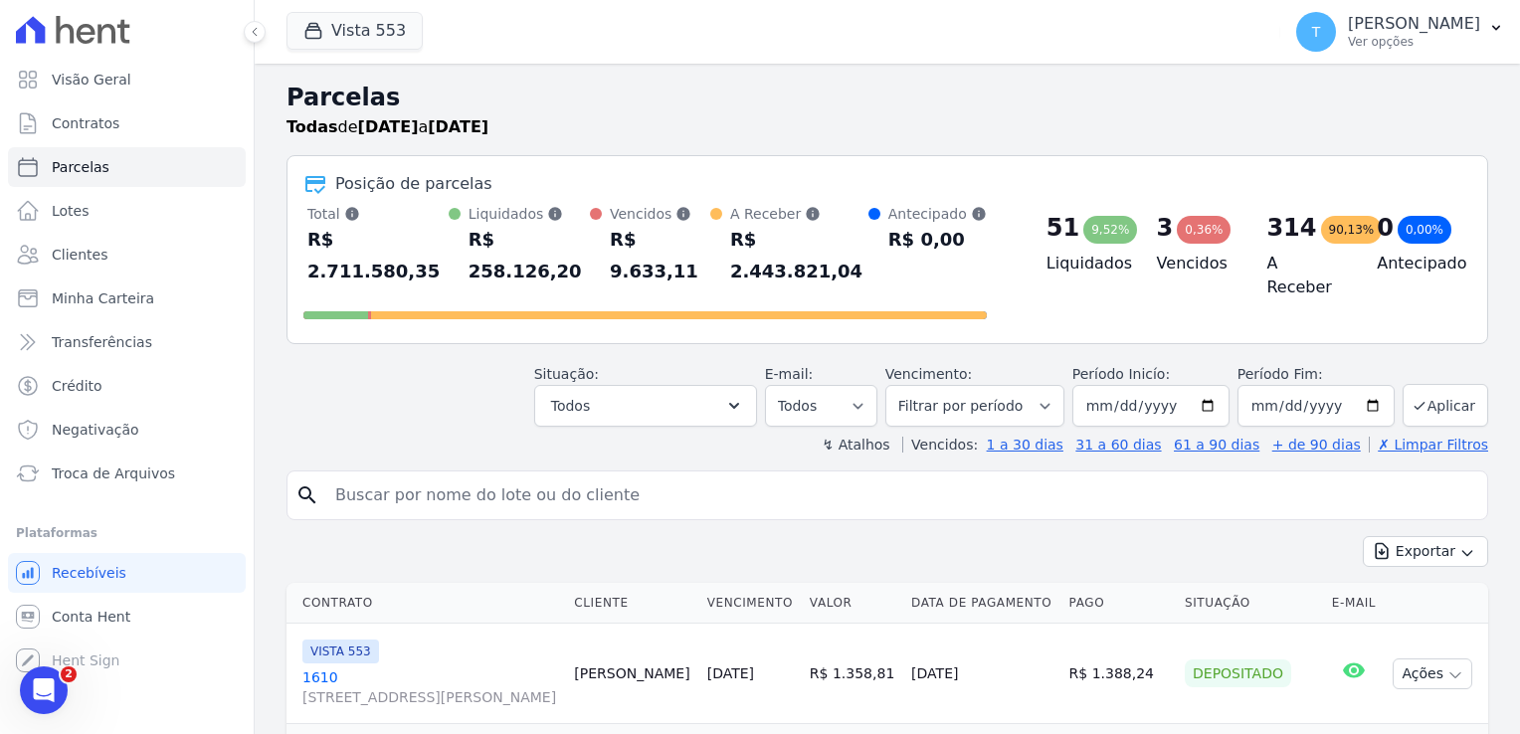
click at [360, 484] on div "search" at bounding box center [888, 496] width 1202 height 50
click at [360, 476] on input "search" at bounding box center [901, 496] width 1156 height 40
paste input "[DEMOGRAPHIC_DATA] [PERSON_NAME]"
type input "[DEMOGRAPHIC_DATA] [PERSON_NAME]"
click at [1426, 384] on button "Aplicar" at bounding box center [1446, 405] width 86 height 43
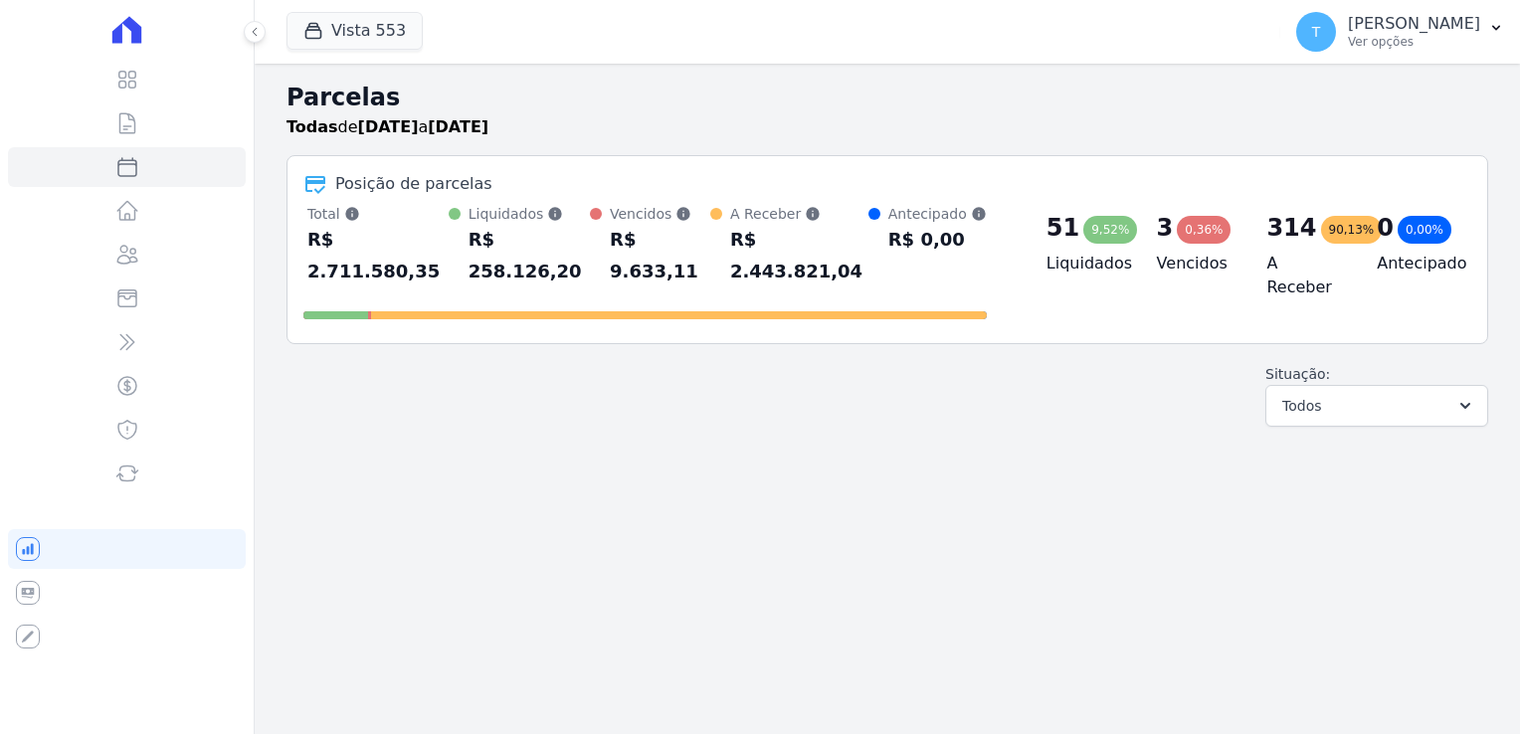
select select
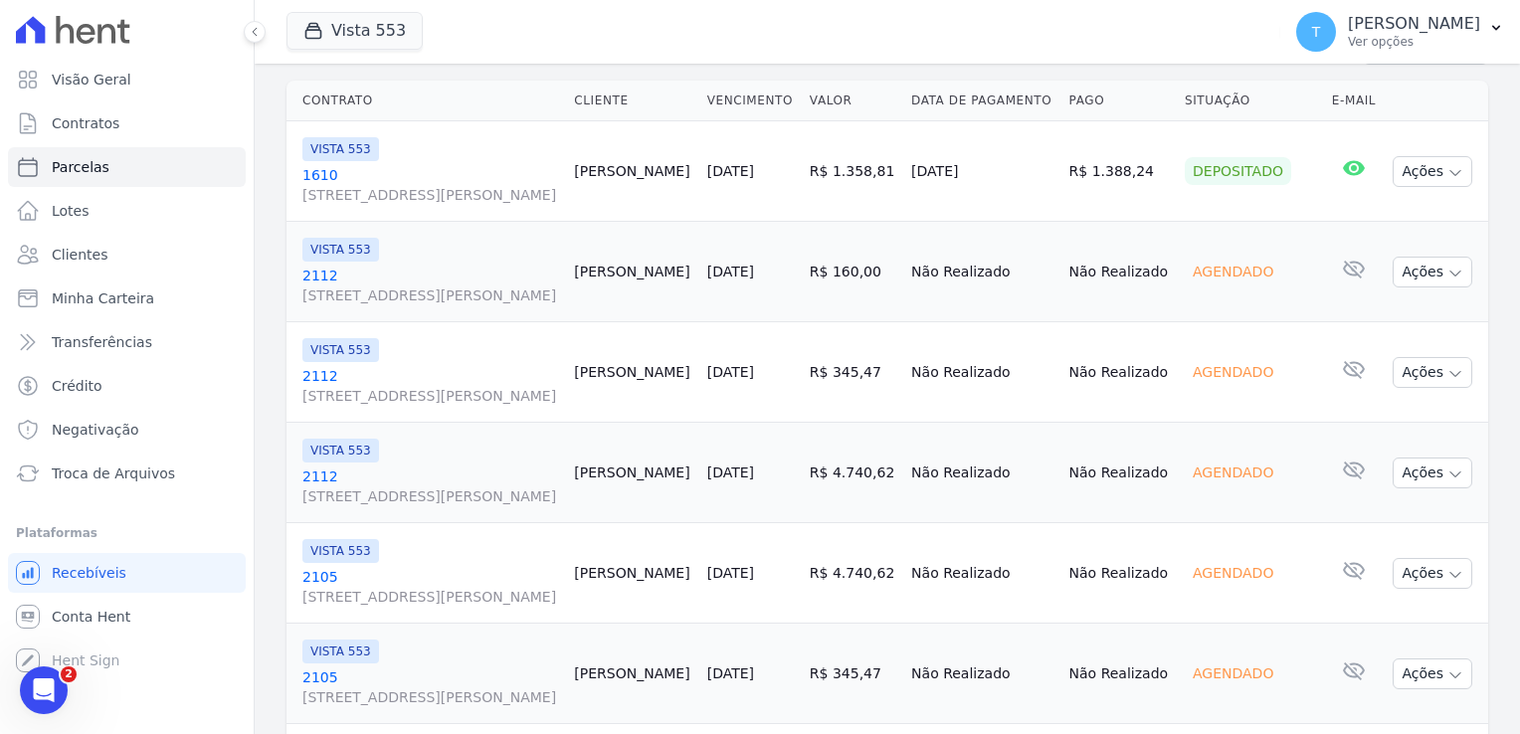
scroll to position [99, 0]
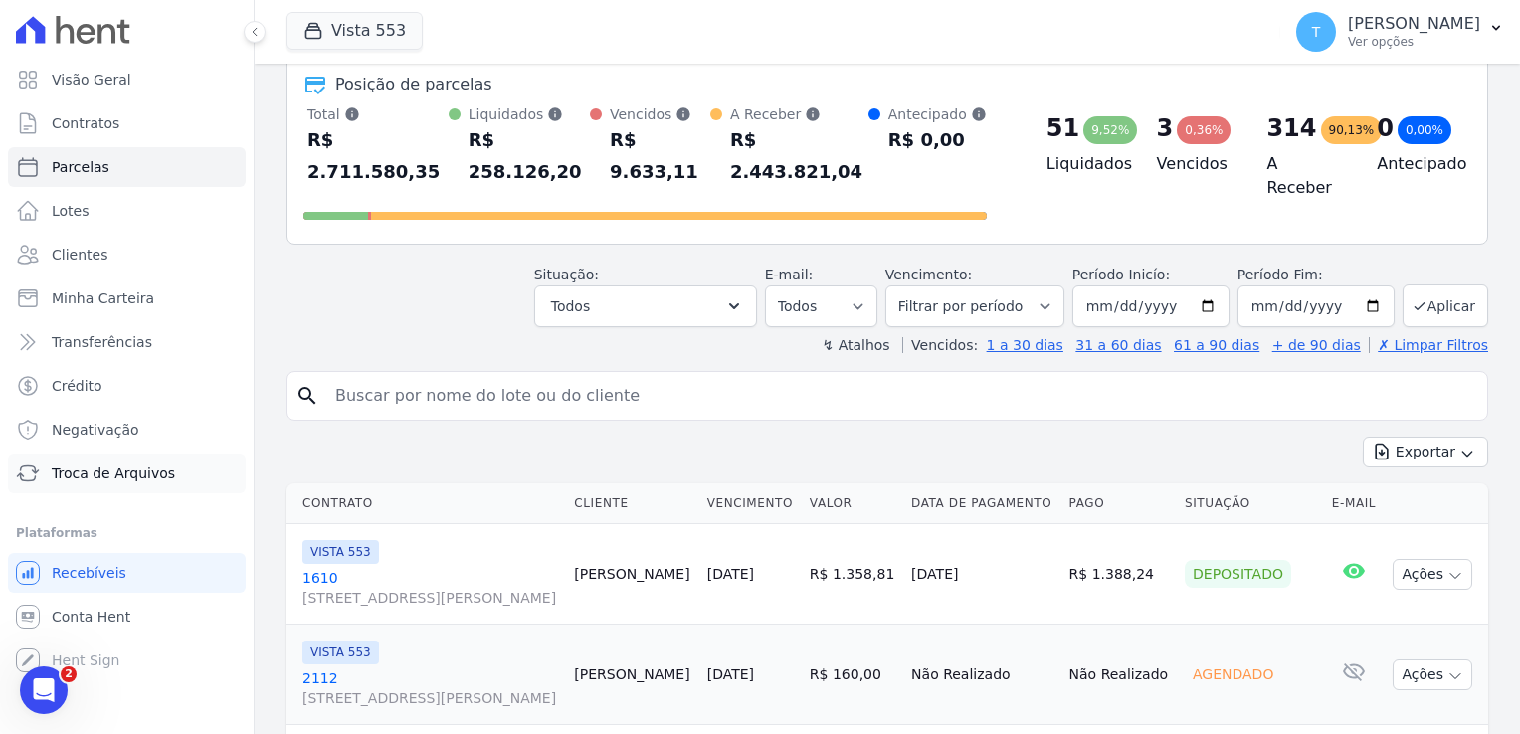
click at [99, 470] on span "Troca de Arquivos" at bounding box center [113, 474] width 123 height 20
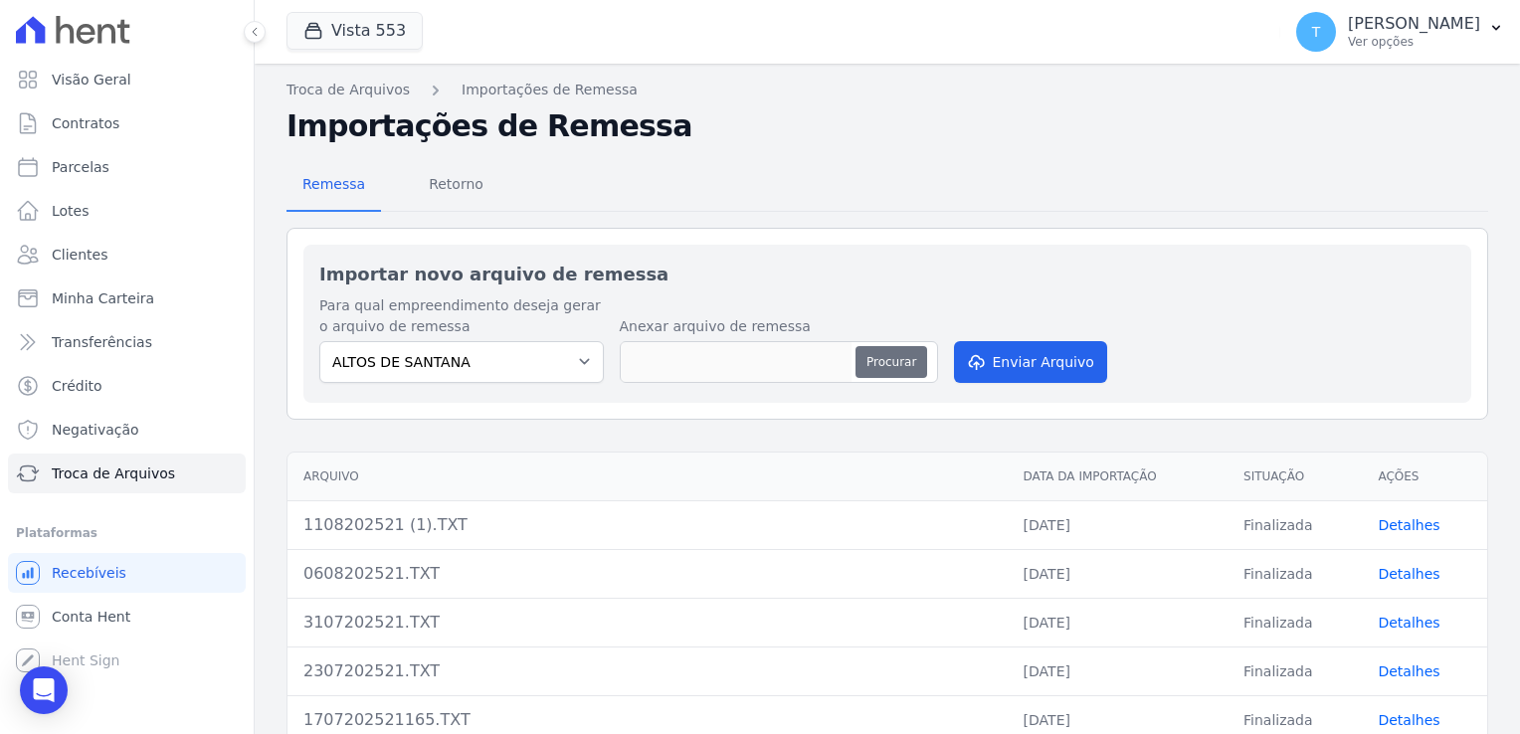
click at [856, 359] on div "Procurar" at bounding box center [779, 362] width 318 height 42
click at [870, 365] on button "Procurar" at bounding box center [892, 362] width 72 height 32
type input "1108202530.TXT"
click at [1034, 358] on button "Enviar Arquivo" at bounding box center [1030, 362] width 153 height 42
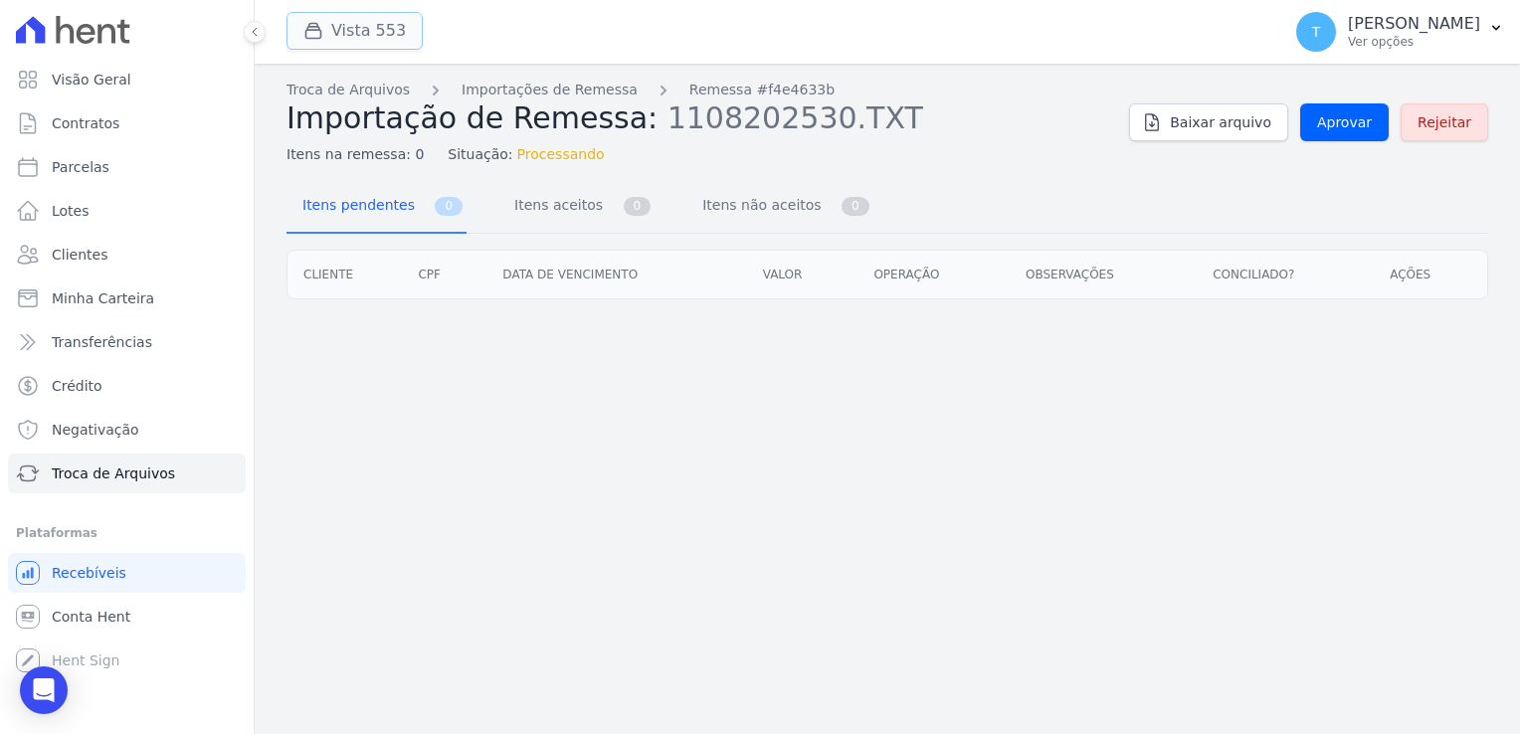
click at [354, 28] on button "Vista 553" at bounding box center [355, 31] width 136 height 38
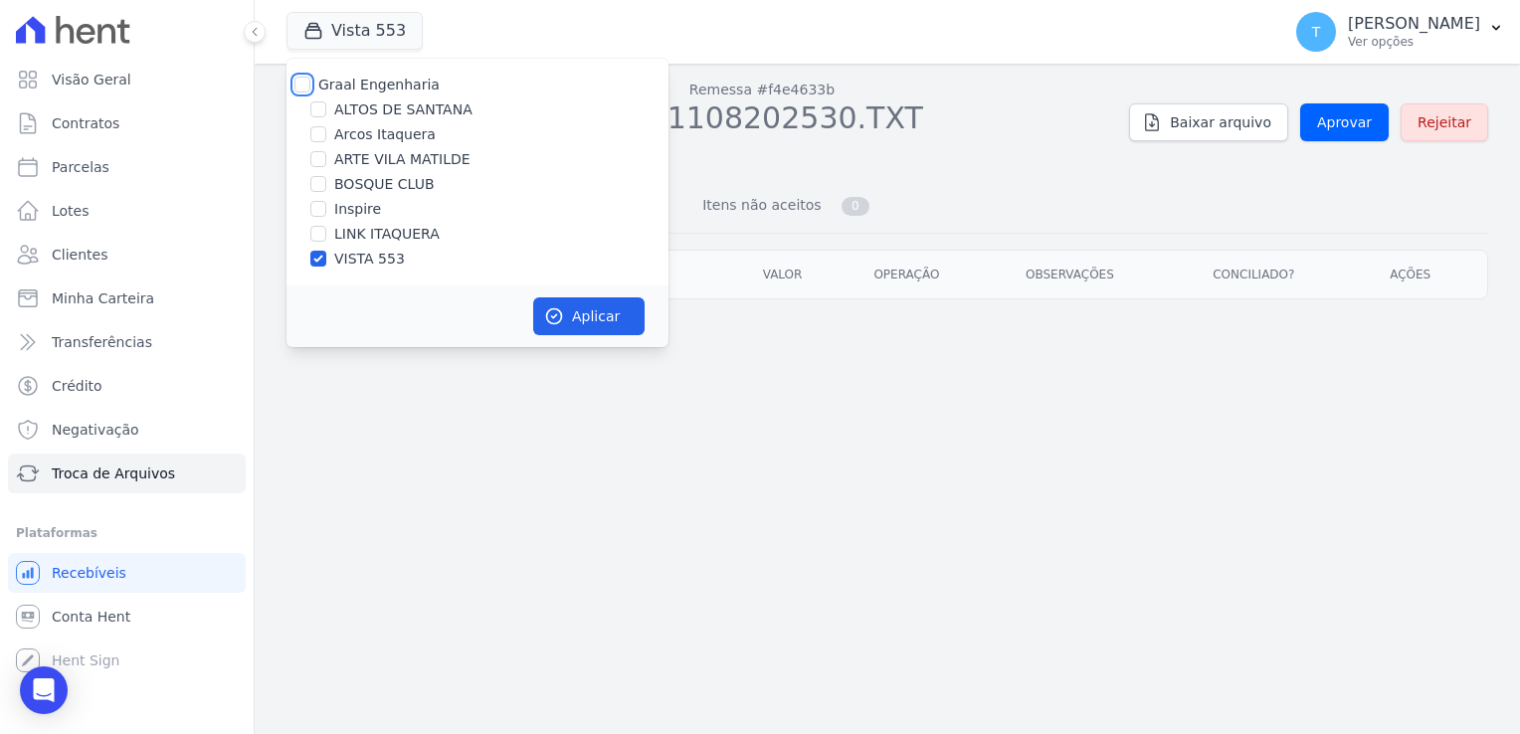
click at [301, 85] on input "Graal Engenharia" at bounding box center [303, 85] width 16 height 16
checkbox input "true"
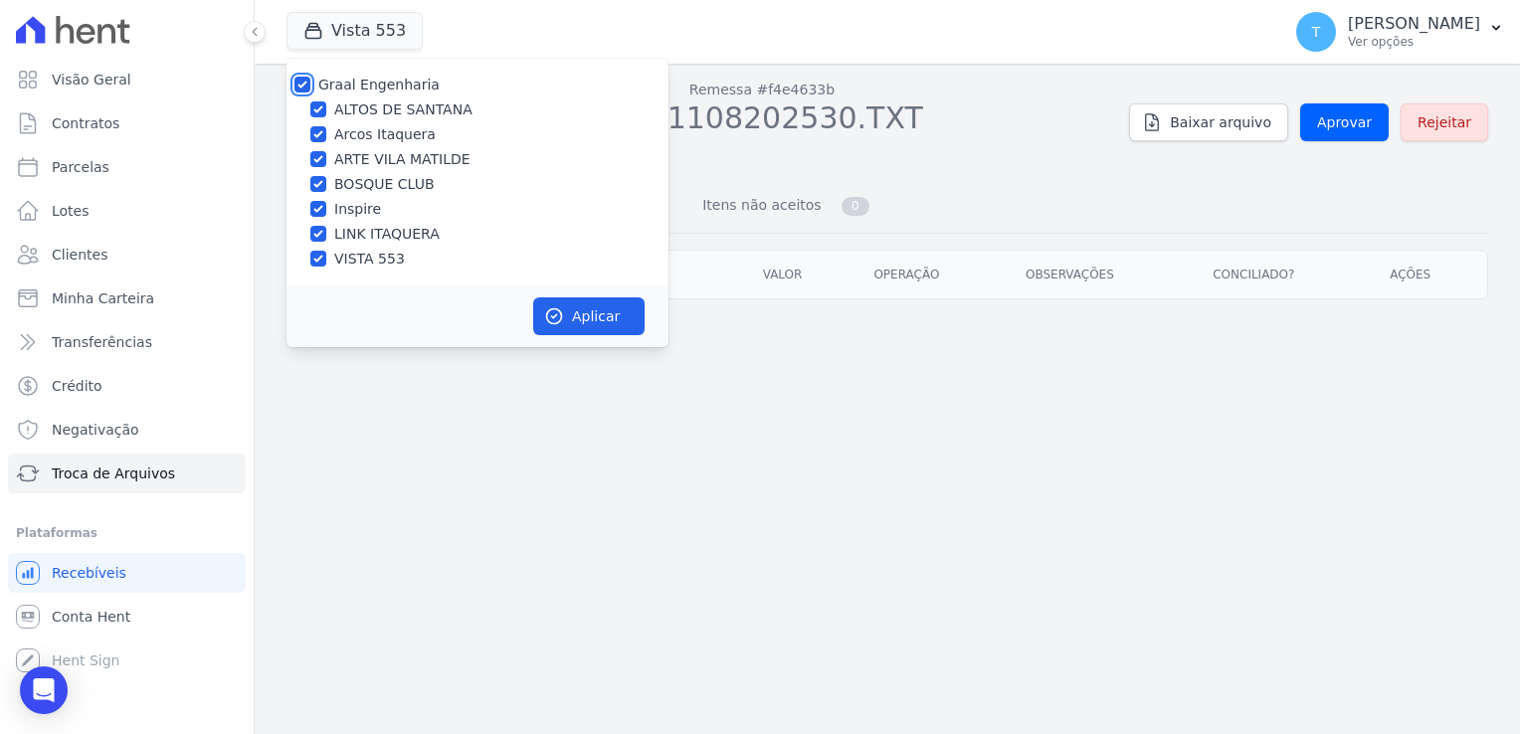
checkbox input "true"
click at [582, 320] on button "Aplicar" at bounding box center [588, 316] width 111 height 38
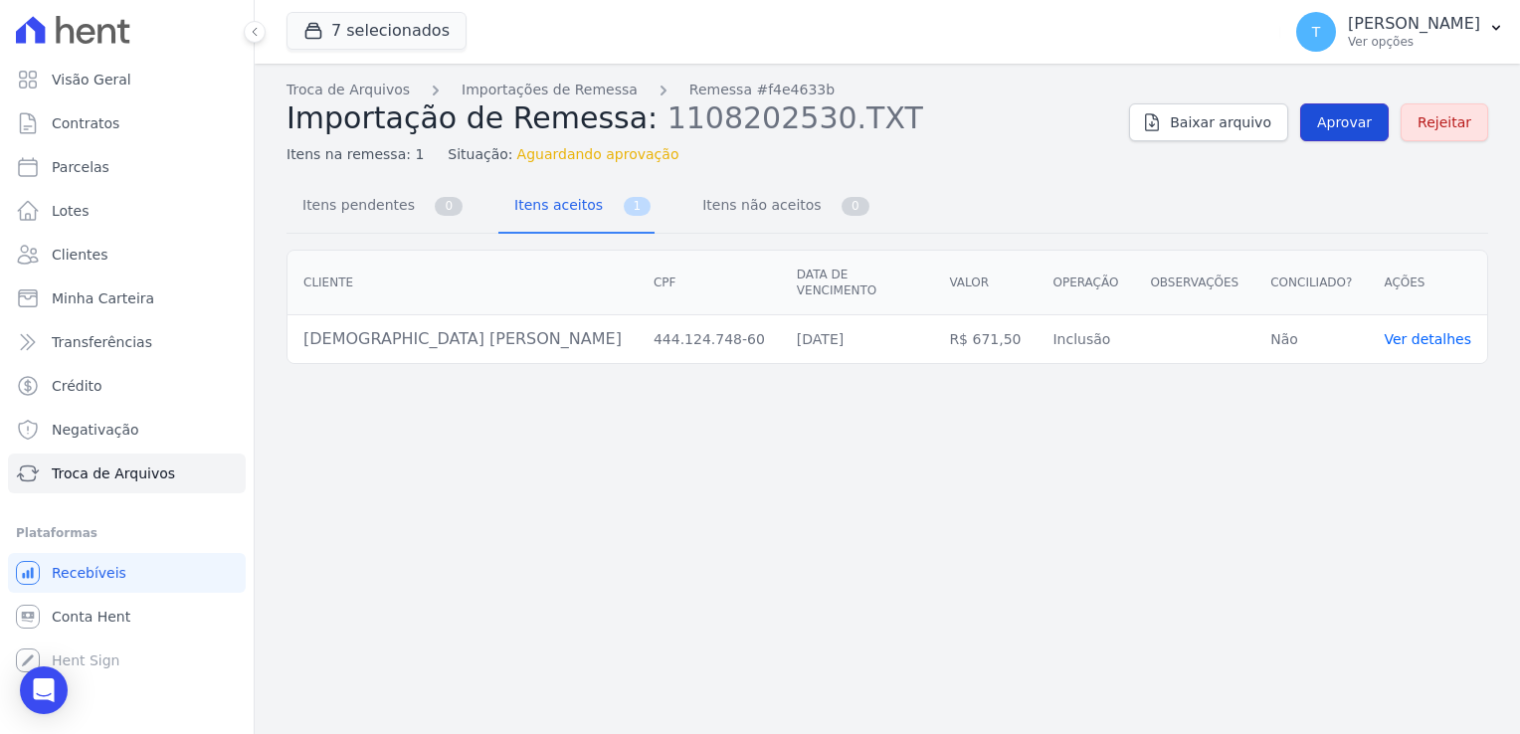
click at [1339, 121] on span "Aprovar" at bounding box center [1344, 122] width 55 height 20
click at [1339, 122] on span "Aprovar" at bounding box center [1344, 122] width 55 height 20
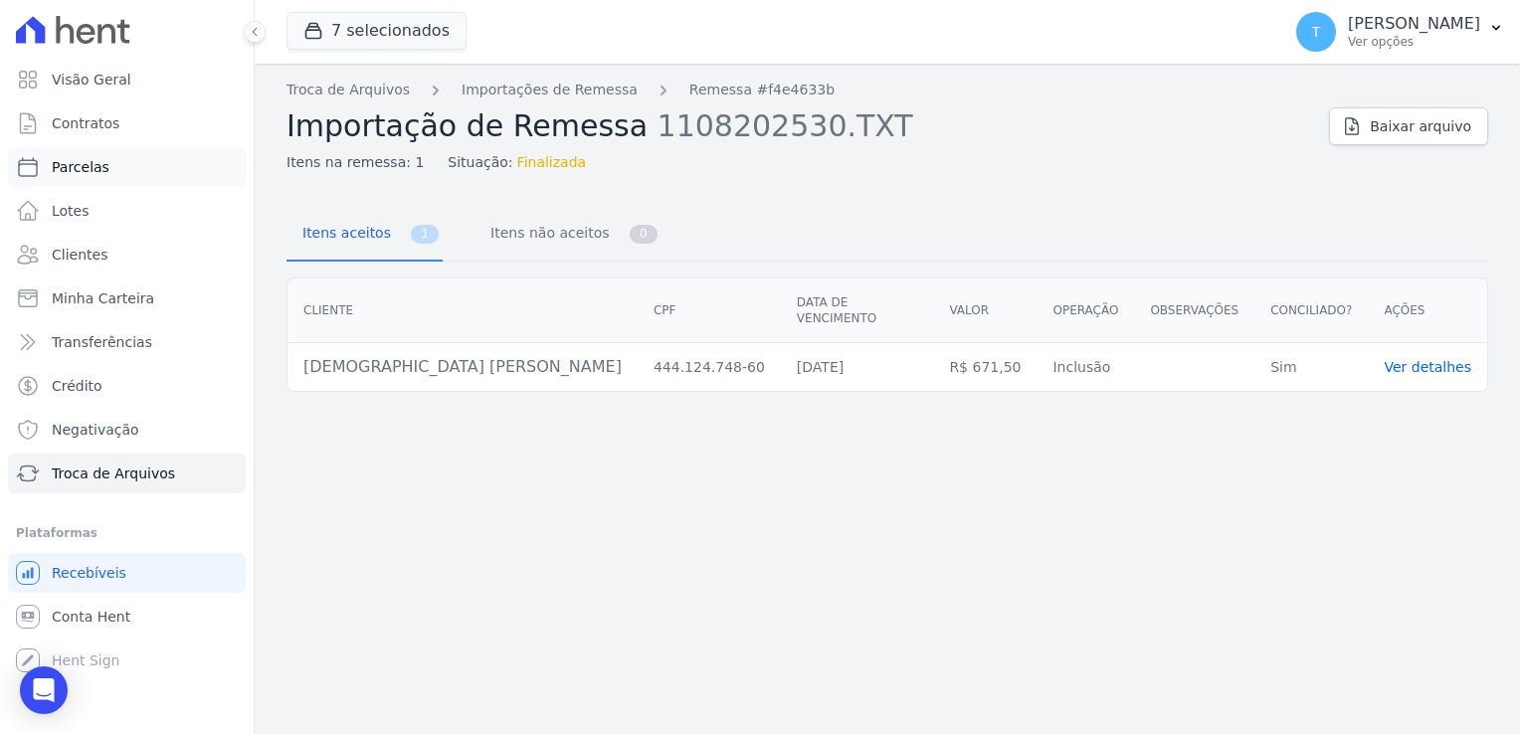
click at [72, 171] on span "Parcelas" at bounding box center [81, 167] width 58 height 20
select select
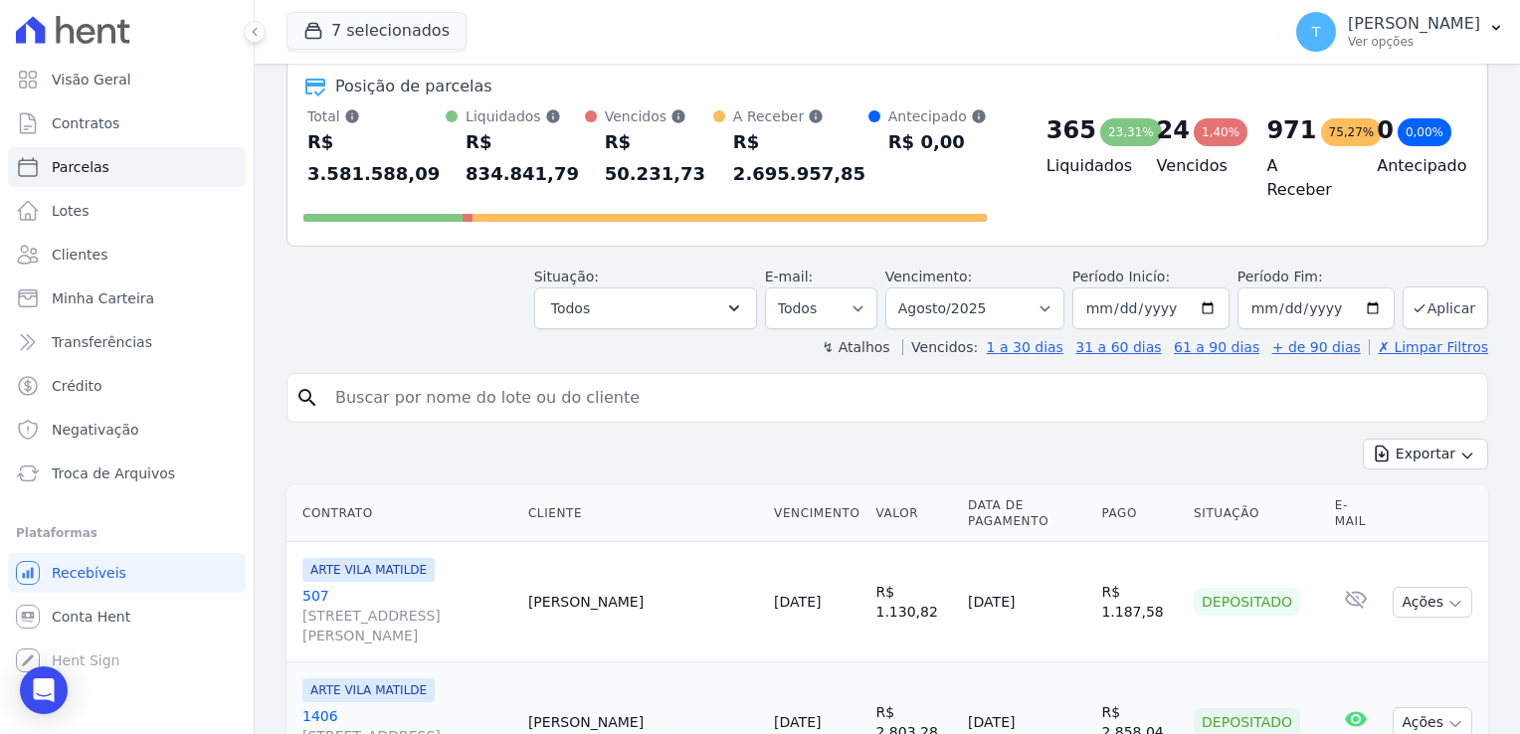
scroll to position [99, 0]
click at [501, 376] on input "search" at bounding box center [901, 396] width 1156 height 40
paste input "[DEMOGRAPHIC_DATA] [PERSON_NAME]"
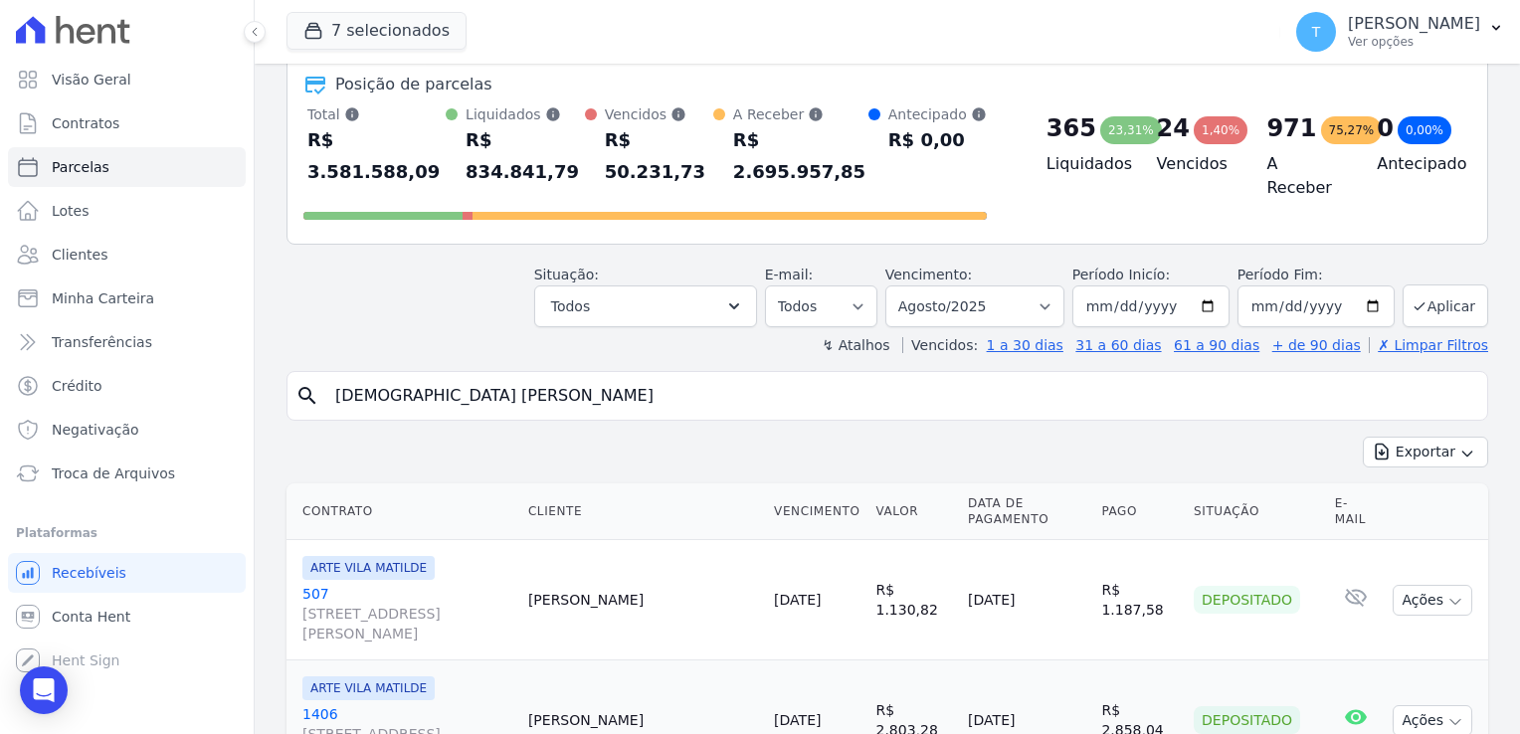
type input "[DEMOGRAPHIC_DATA] [PERSON_NAME]"
click at [1430, 285] on button "Aplicar" at bounding box center [1446, 306] width 86 height 43
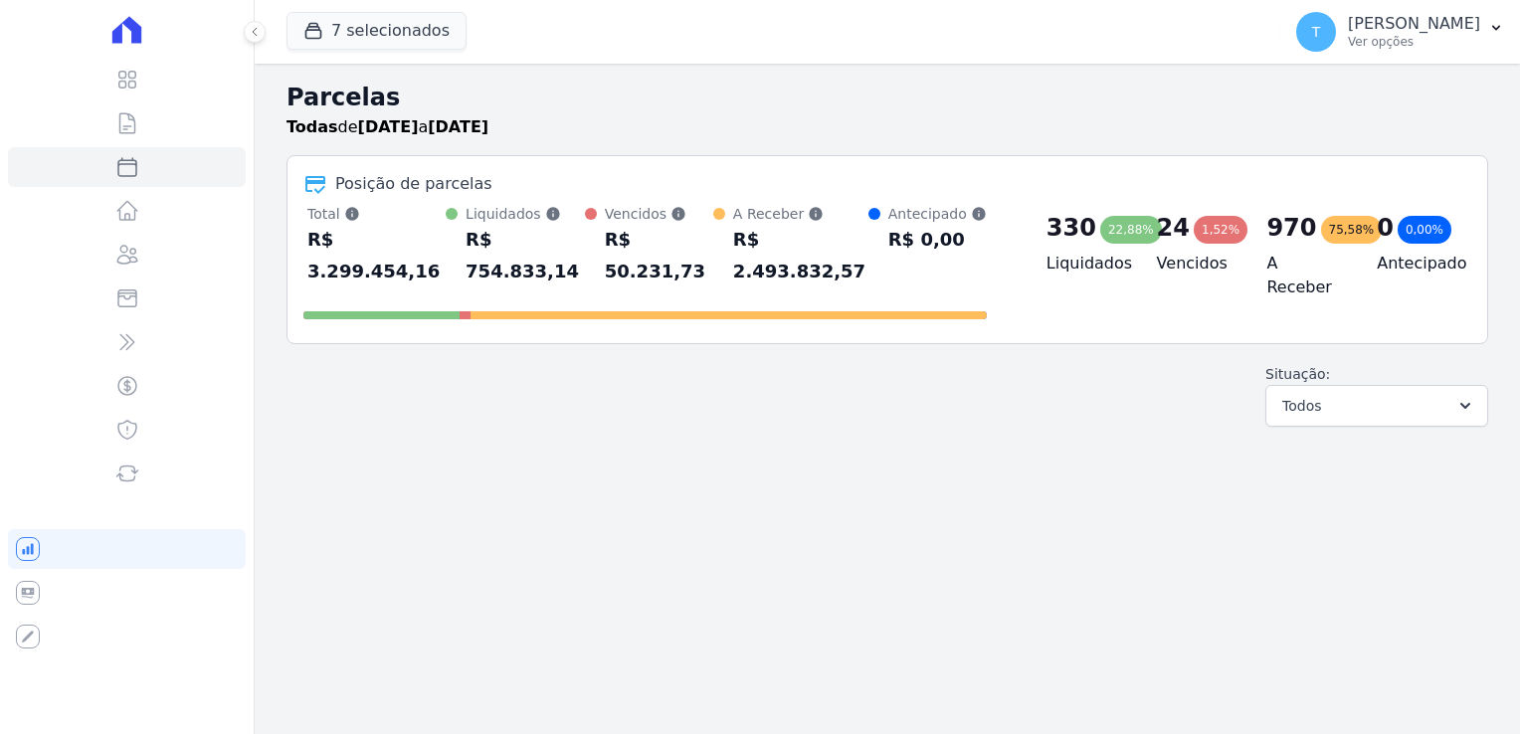
select select
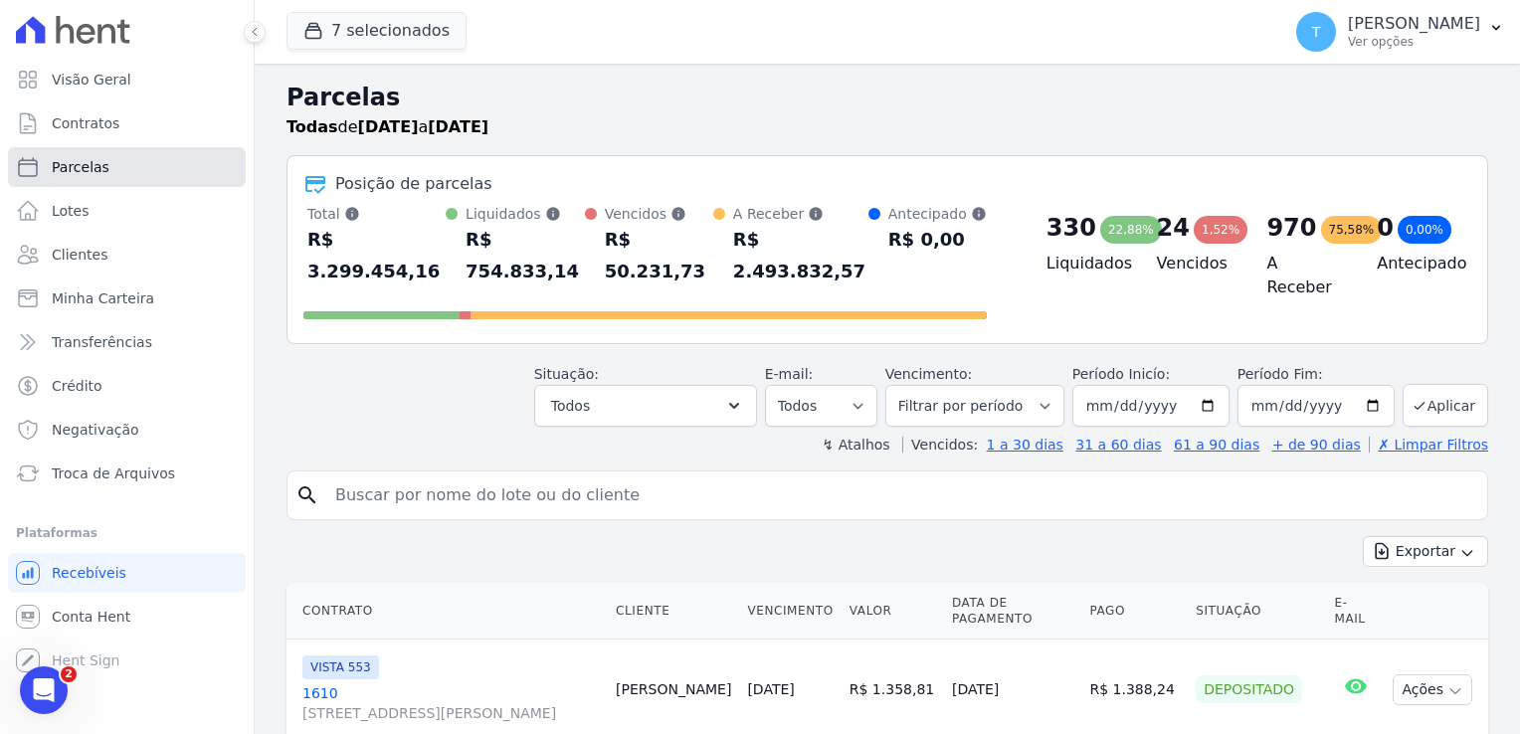
click at [98, 177] on link "Parcelas" at bounding box center [127, 167] width 238 height 40
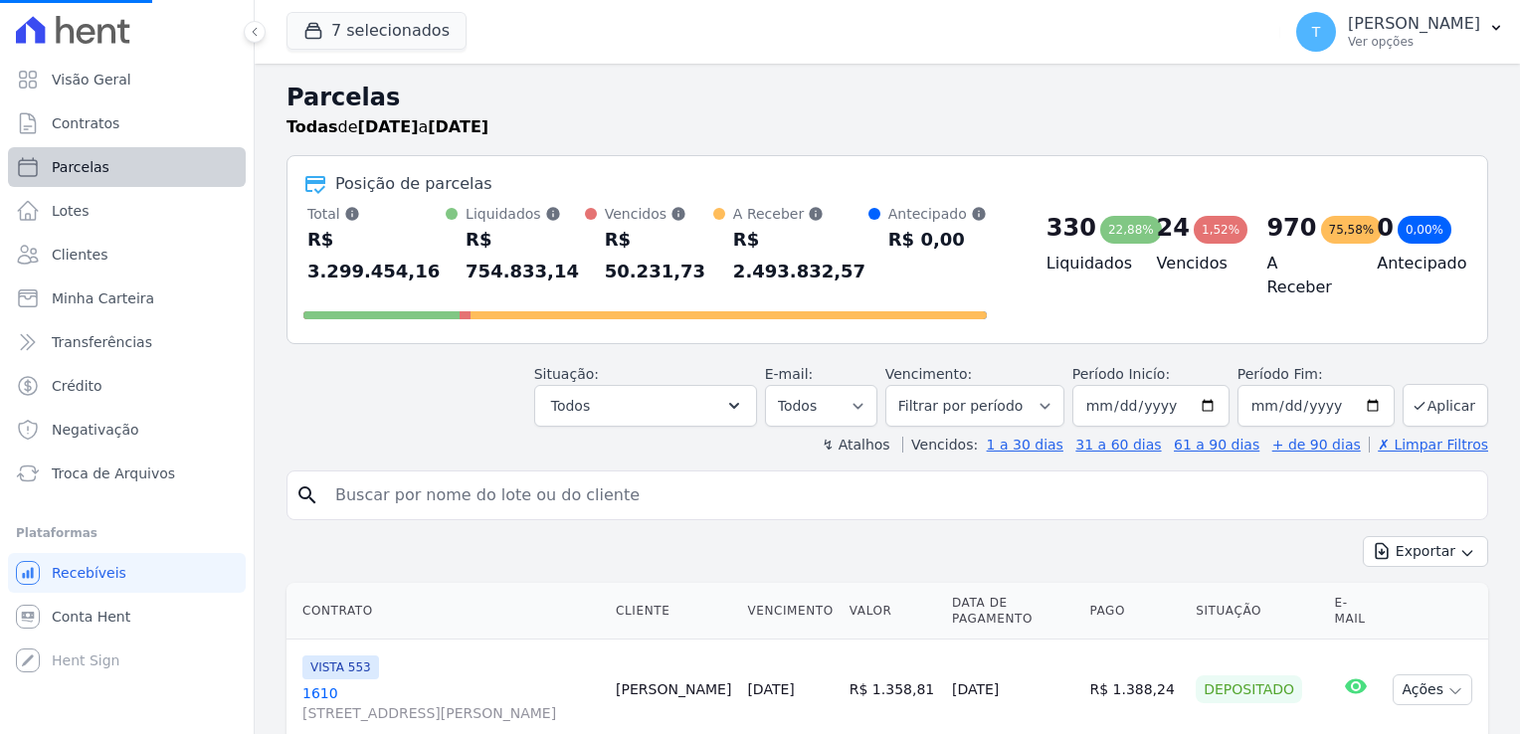
select select
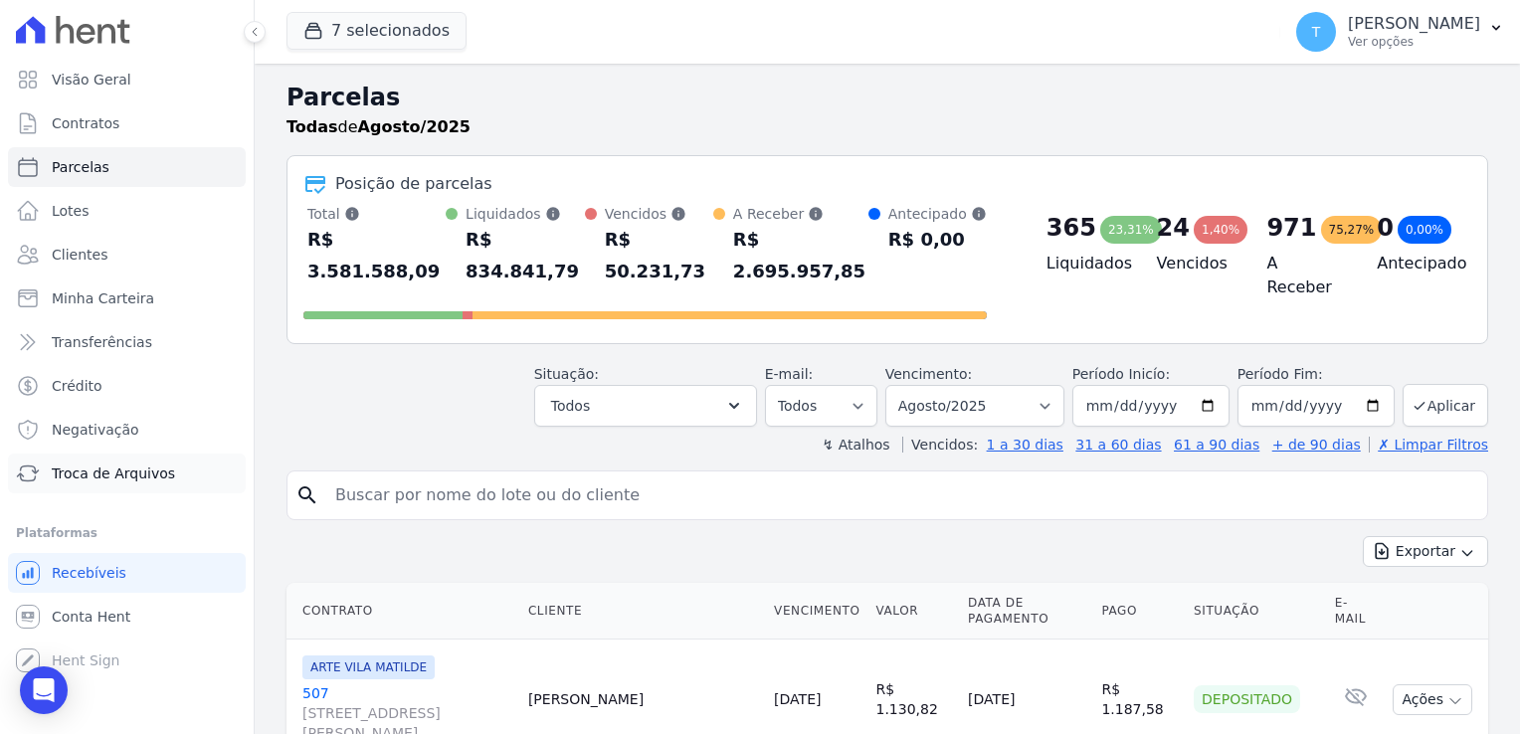
click at [123, 484] on link "Troca de Arquivos" at bounding box center [127, 474] width 238 height 40
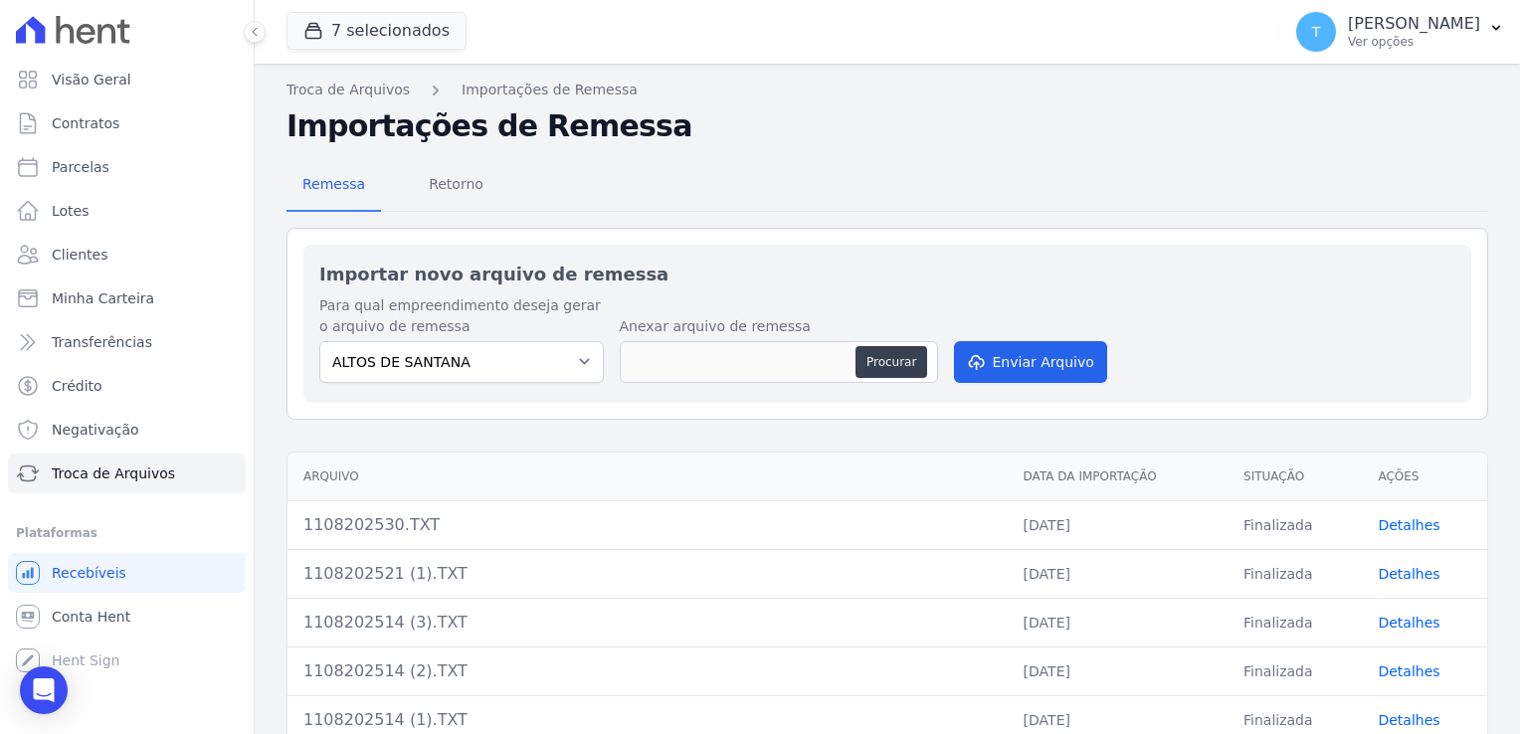
click at [1397, 527] on link "Detalhes" at bounding box center [1409, 525] width 62 height 16
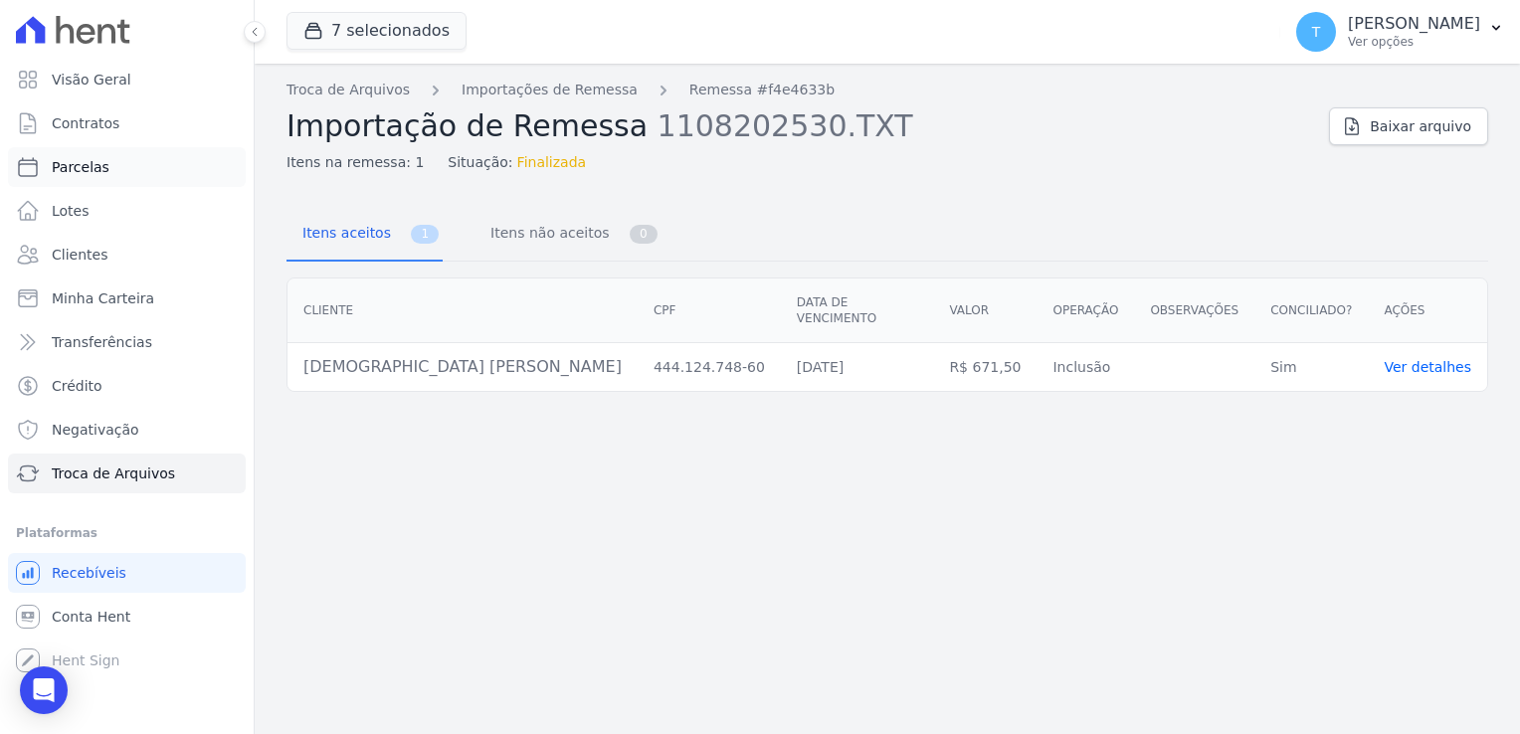
click at [86, 174] on span "Parcelas" at bounding box center [81, 167] width 58 height 20
select select
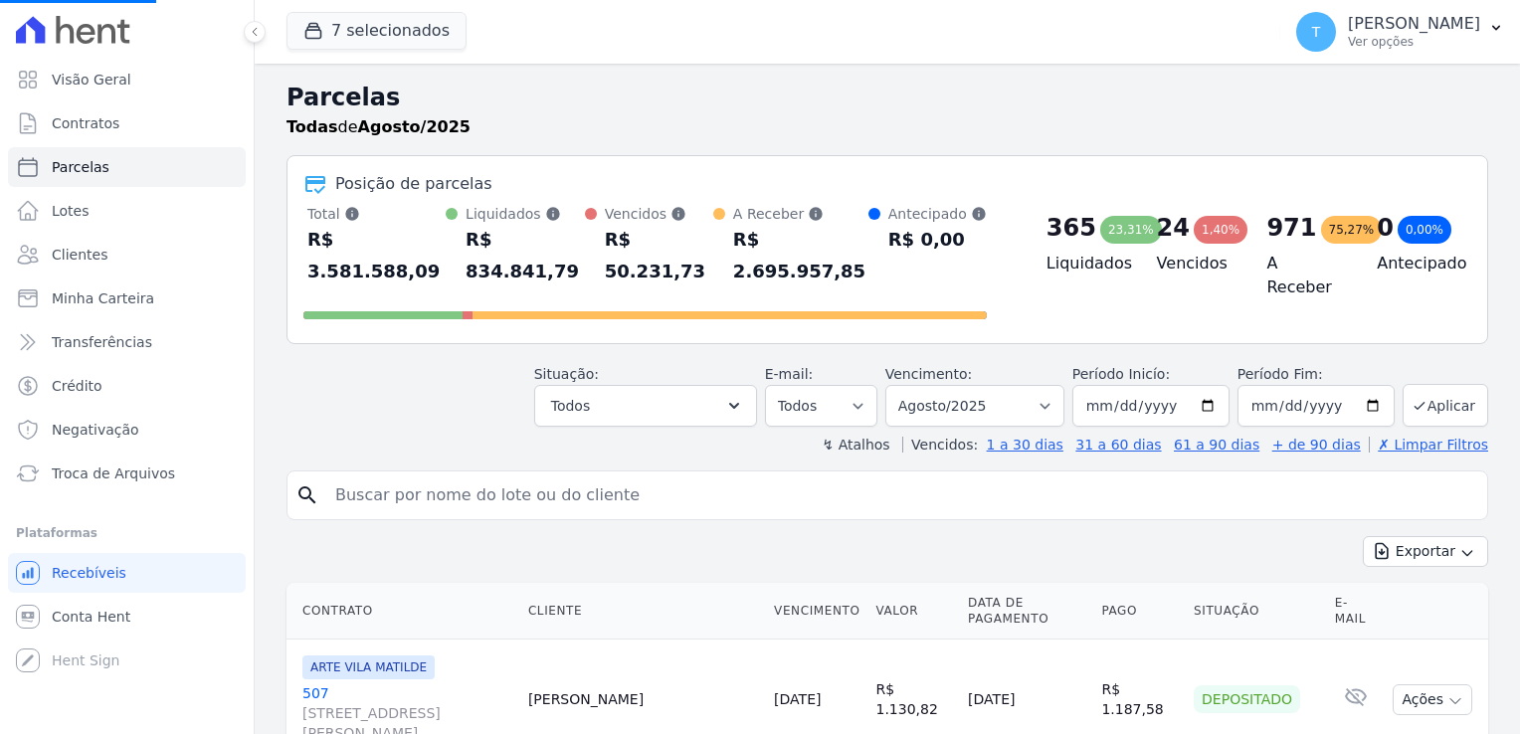
click at [454, 476] on input "search" at bounding box center [901, 496] width 1156 height 40
select select
click at [437, 476] on input "search" at bounding box center [901, 496] width 1156 height 40
paste input "[DEMOGRAPHIC_DATA] [PERSON_NAME]"
type input "[DEMOGRAPHIC_DATA] [PERSON_NAME]"
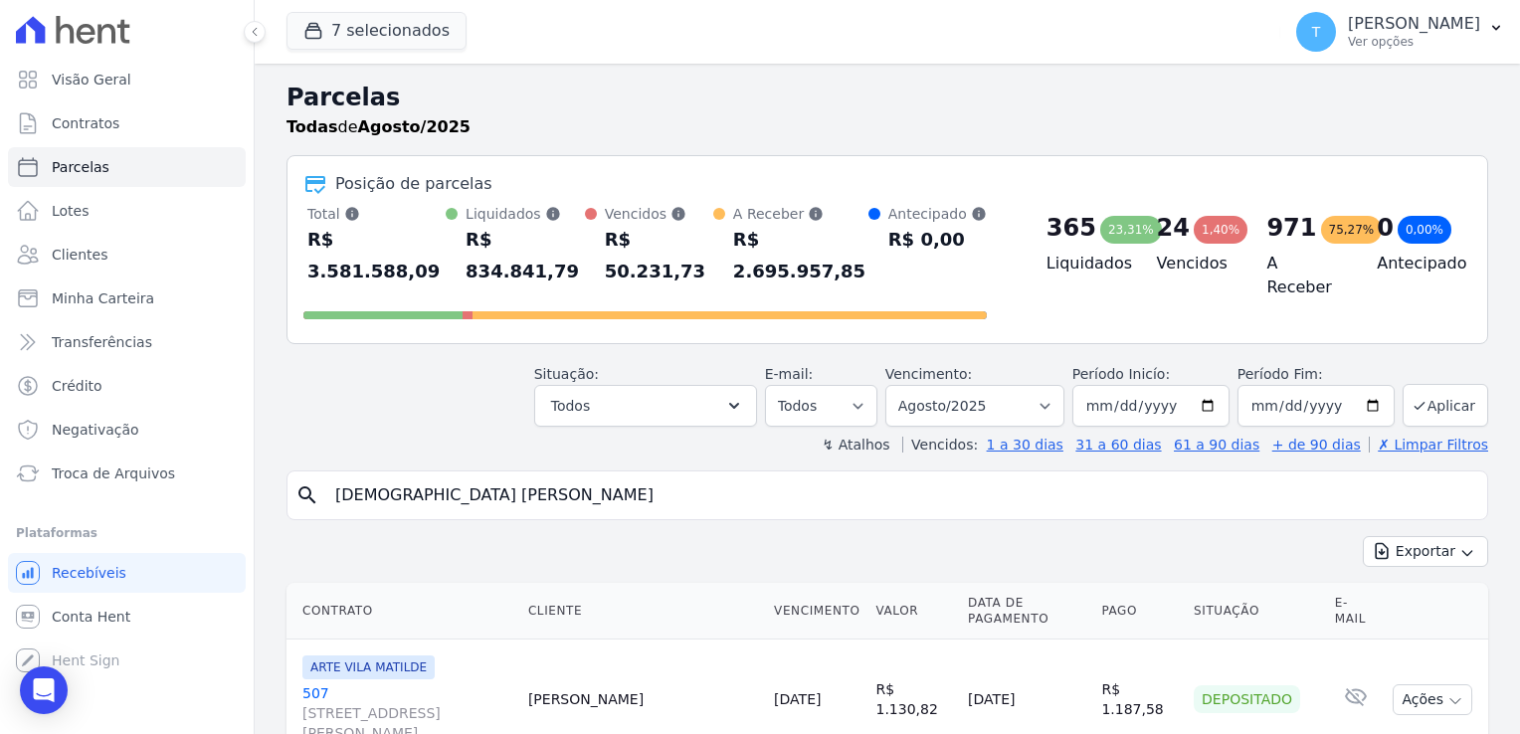
select select
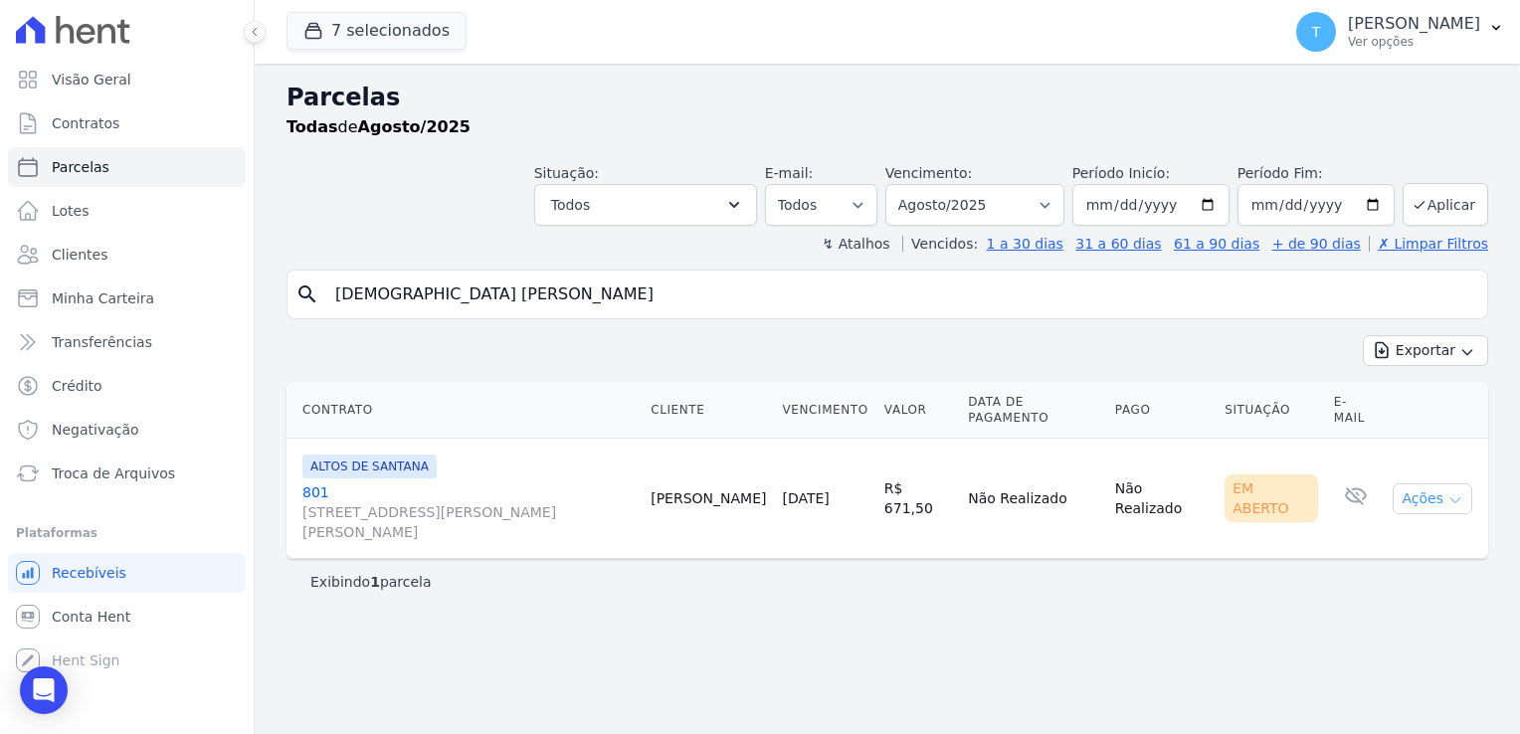
click at [1457, 493] on icon "button" at bounding box center [1456, 501] width 16 height 16
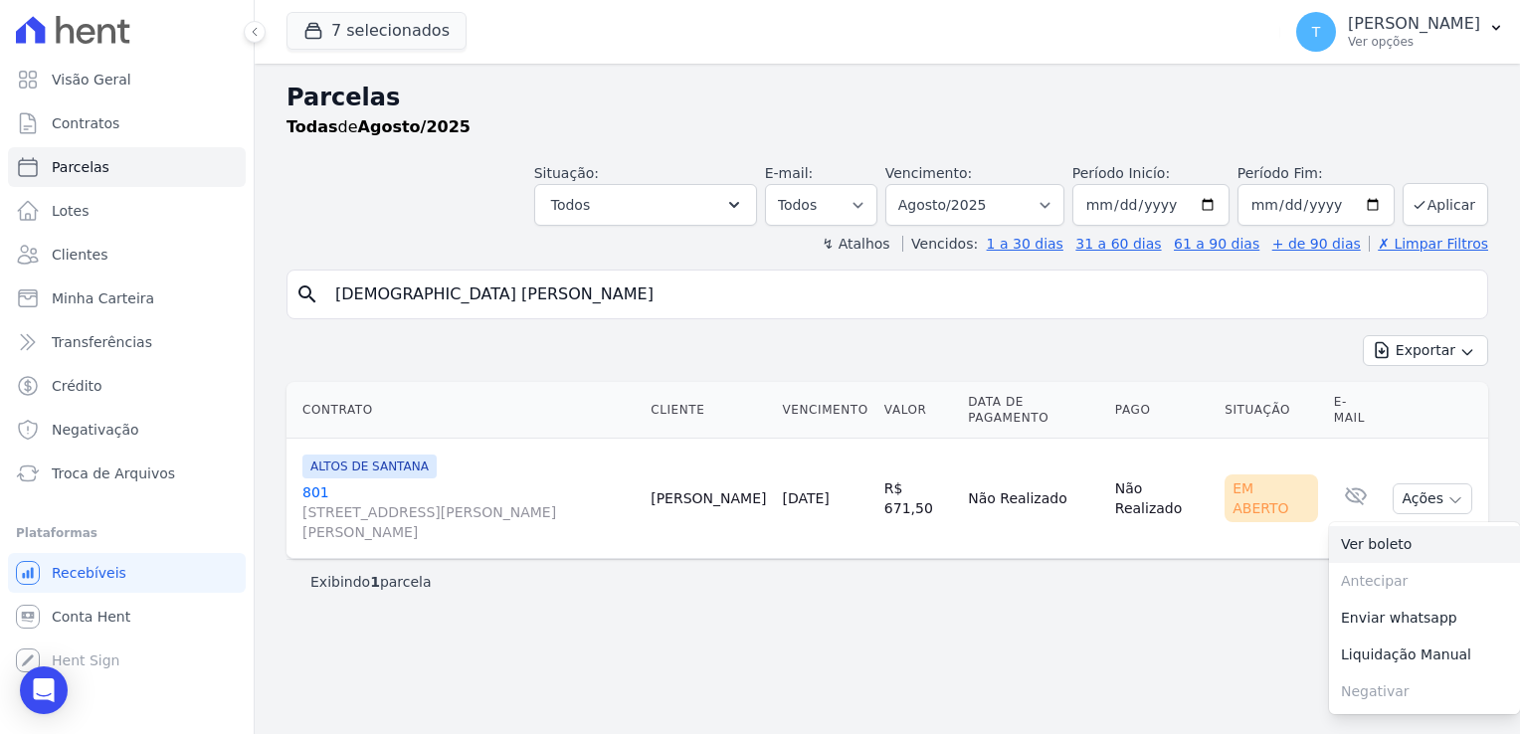
click at [1421, 526] on link "Ver boleto" at bounding box center [1424, 544] width 191 height 37
click at [1491, 30] on icon "button" at bounding box center [1496, 28] width 16 height 16
